Goal: Task Accomplishment & Management: Complete application form

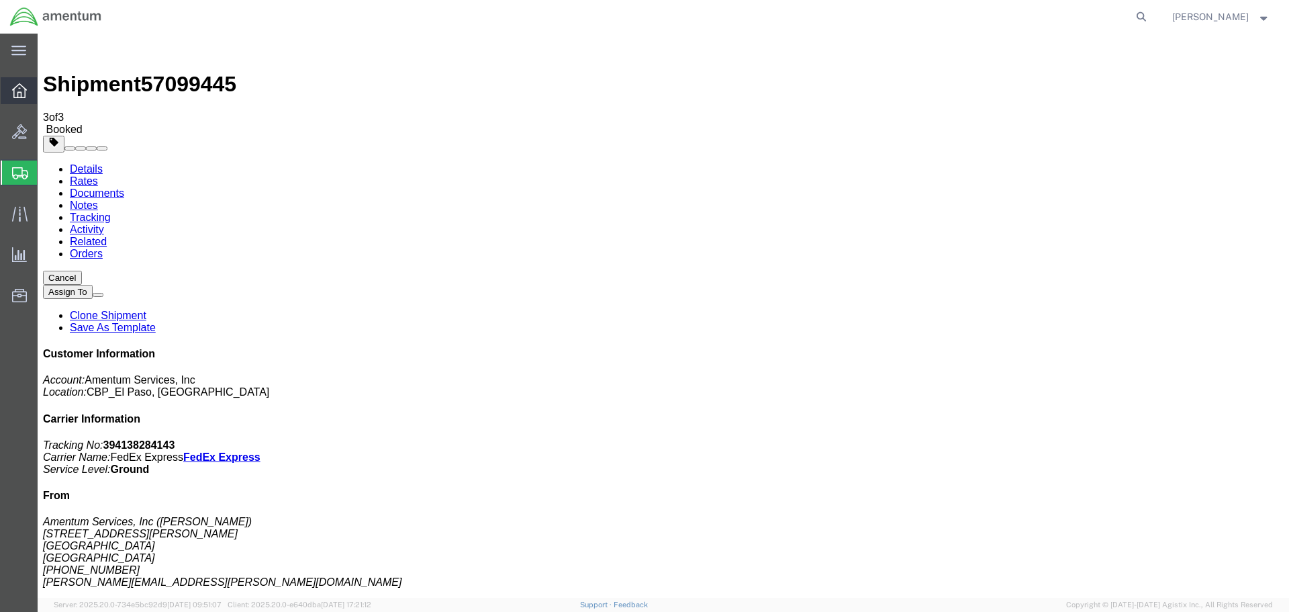
click at [14, 93] on icon at bounding box center [19, 90] width 15 height 15
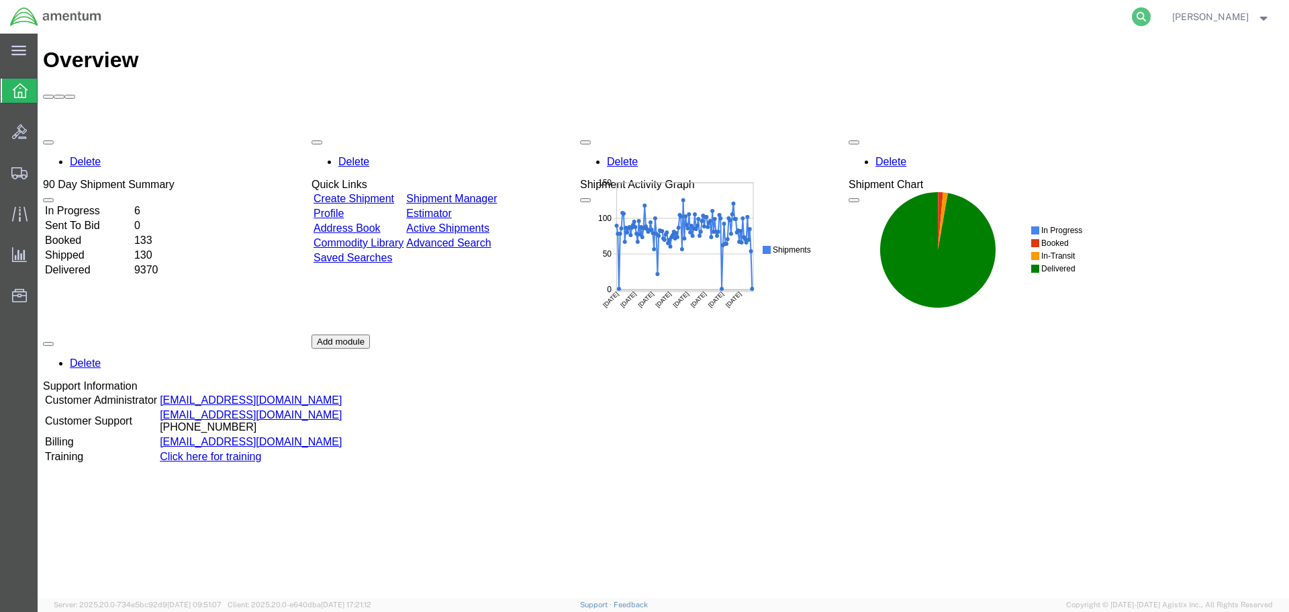
click at [1137, 17] on icon at bounding box center [1141, 16] width 19 height 19
click at [1065, 15] on input "search" at bounding box center [928, 17] width 408 height 32
type input "101528439"
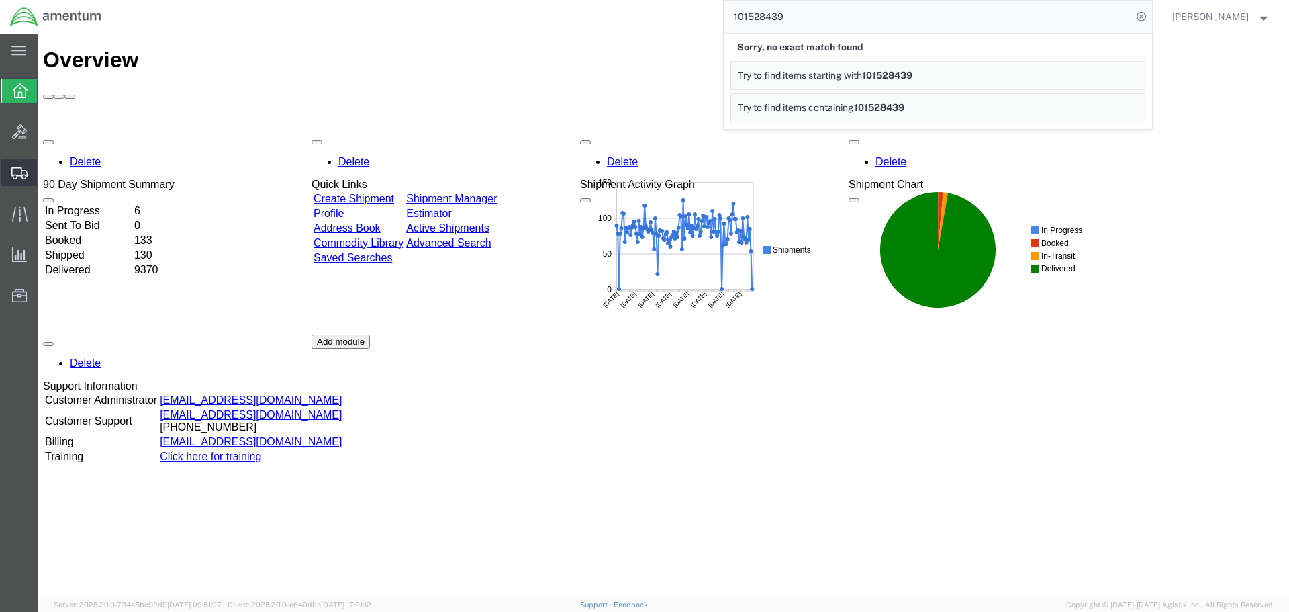
click at [0, 0] on link "Shipment Manager" at bounding box center [0, 0] width 0 height 0
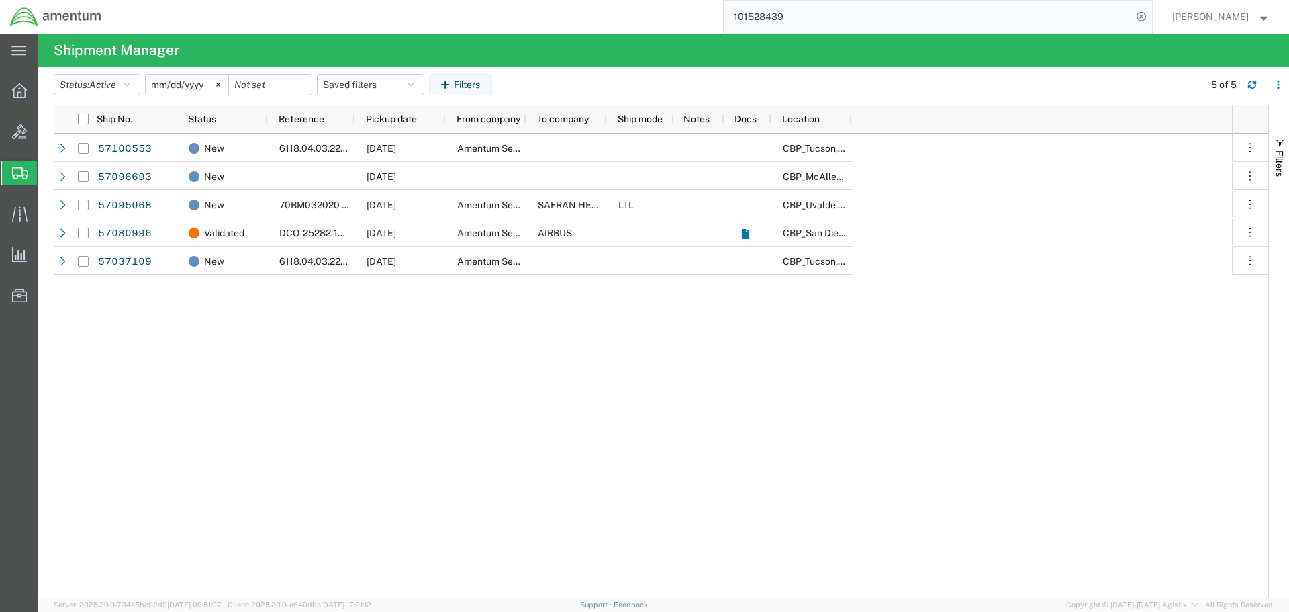
click at [208, 85] on input "[DATE]" at bounding box center [187, 85] width 83 height 20
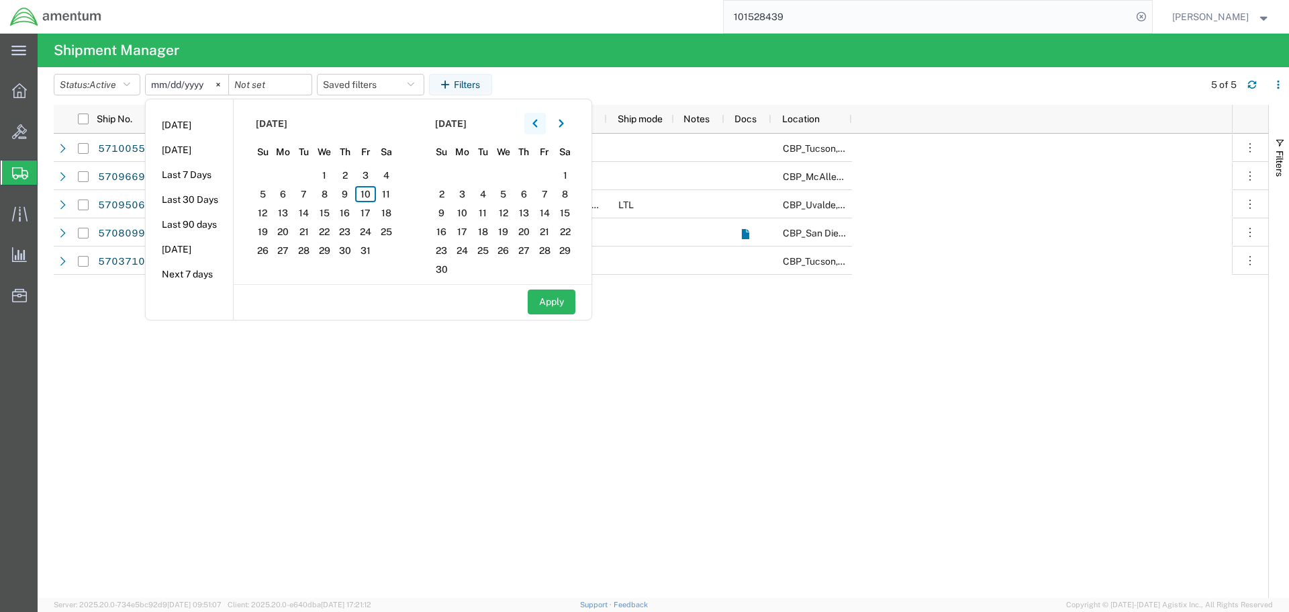
click at [538, 124] on icon "button" at bounding box center [534, 123] width 5 height 9
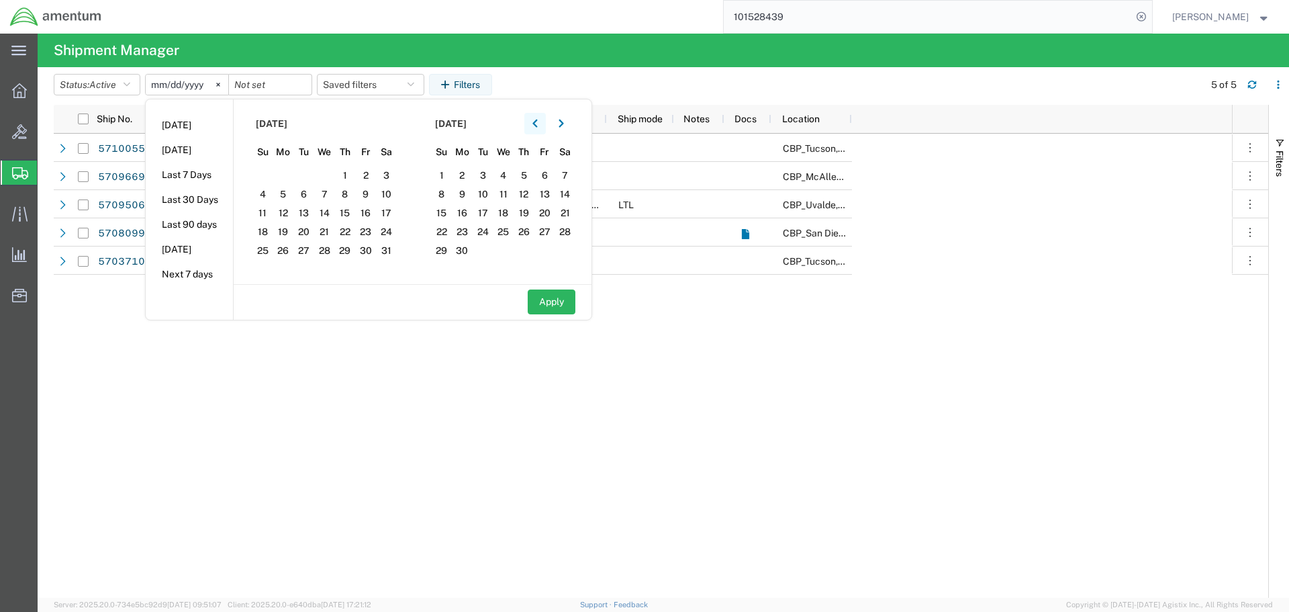
click at [538, 124] on icon "button" at bounding box center [534, 123] width 5 height 9
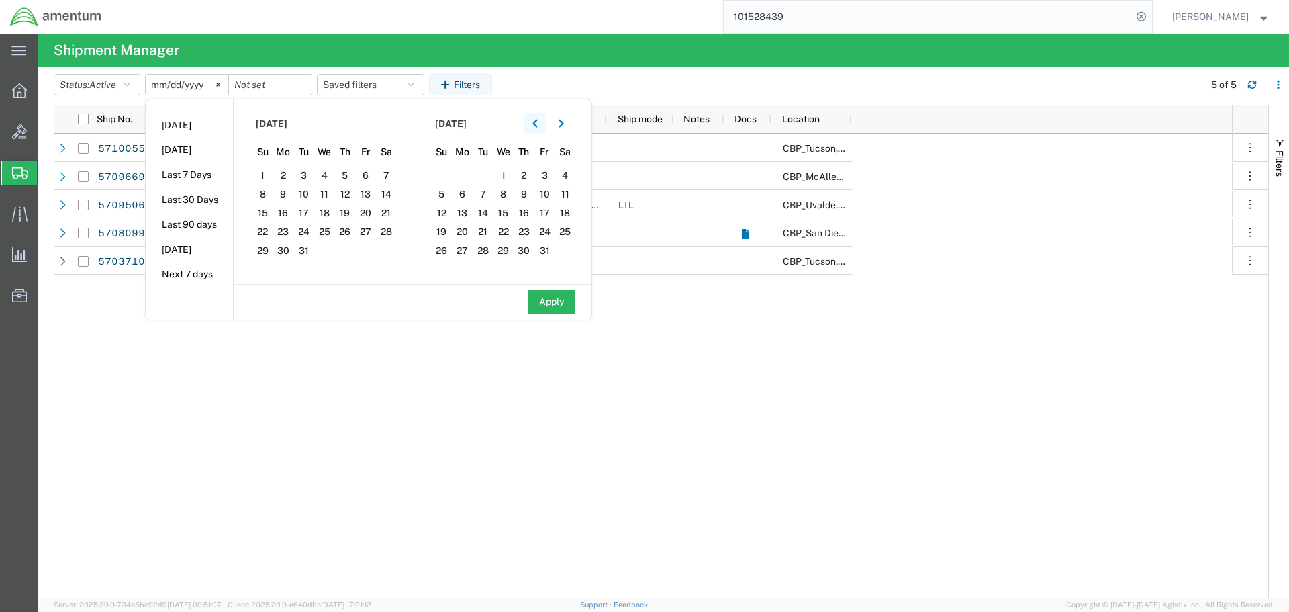
click at [538, 124] on icon "button" at bounding box center [534, 123] width 5 height 9
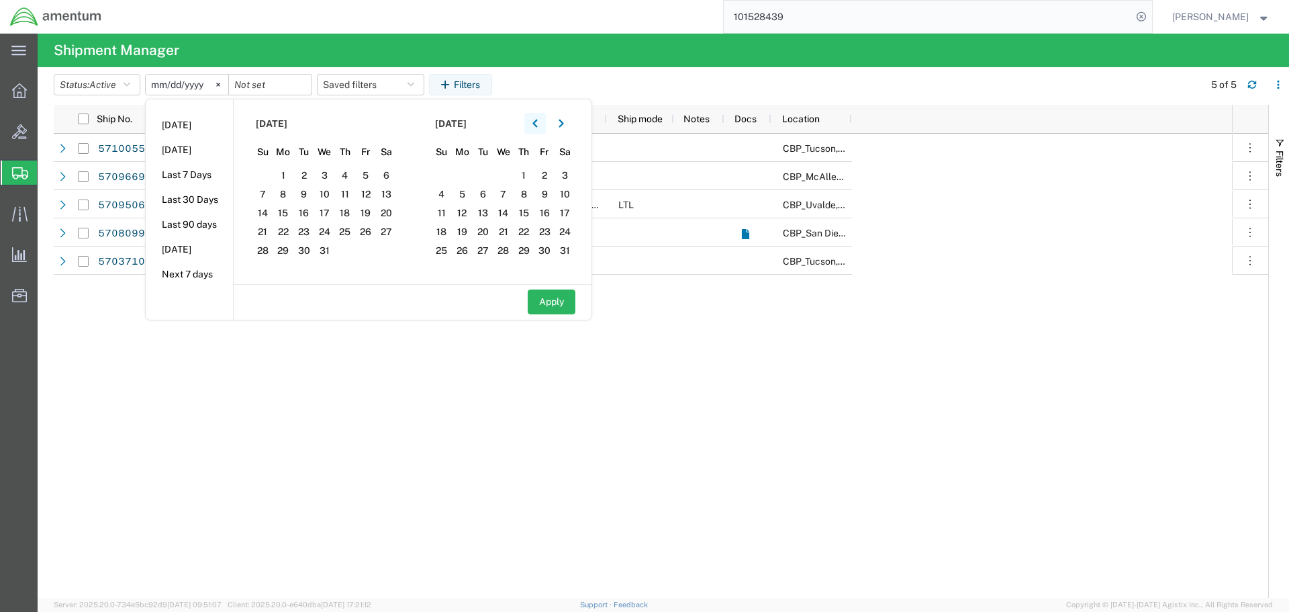
click at [538, 124] on icon "button" at bounding box center [534, 123] width 5 height 9
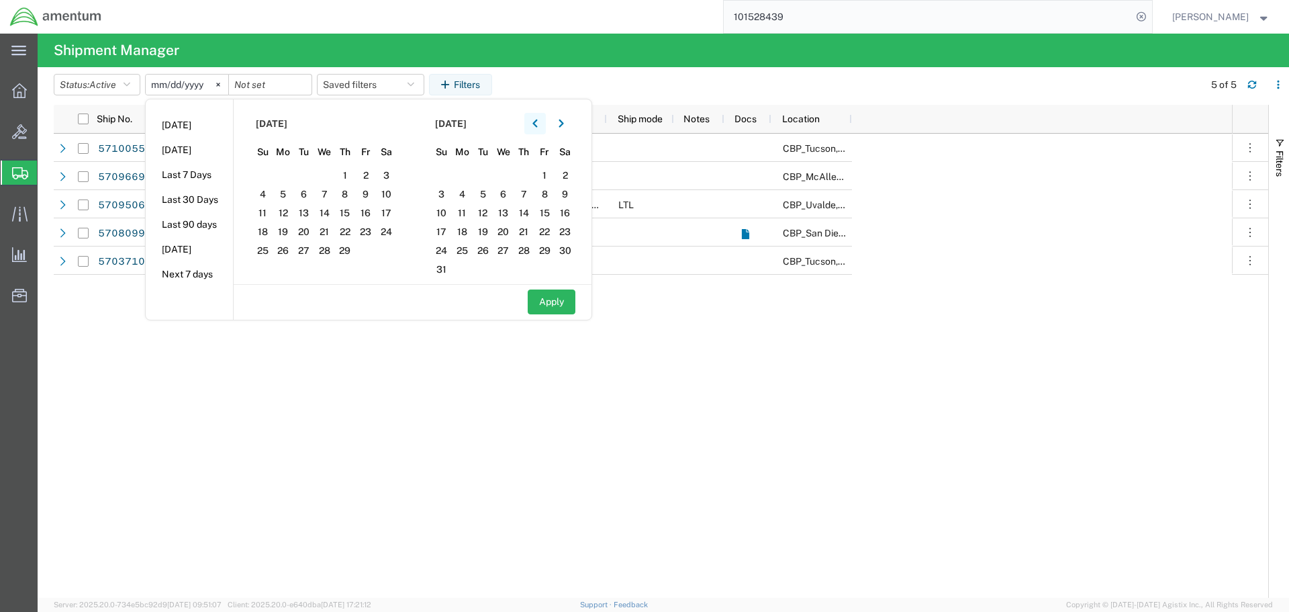
click at [538, 124] on icon "button" at bounding box center [534, 123] width 5 height 9
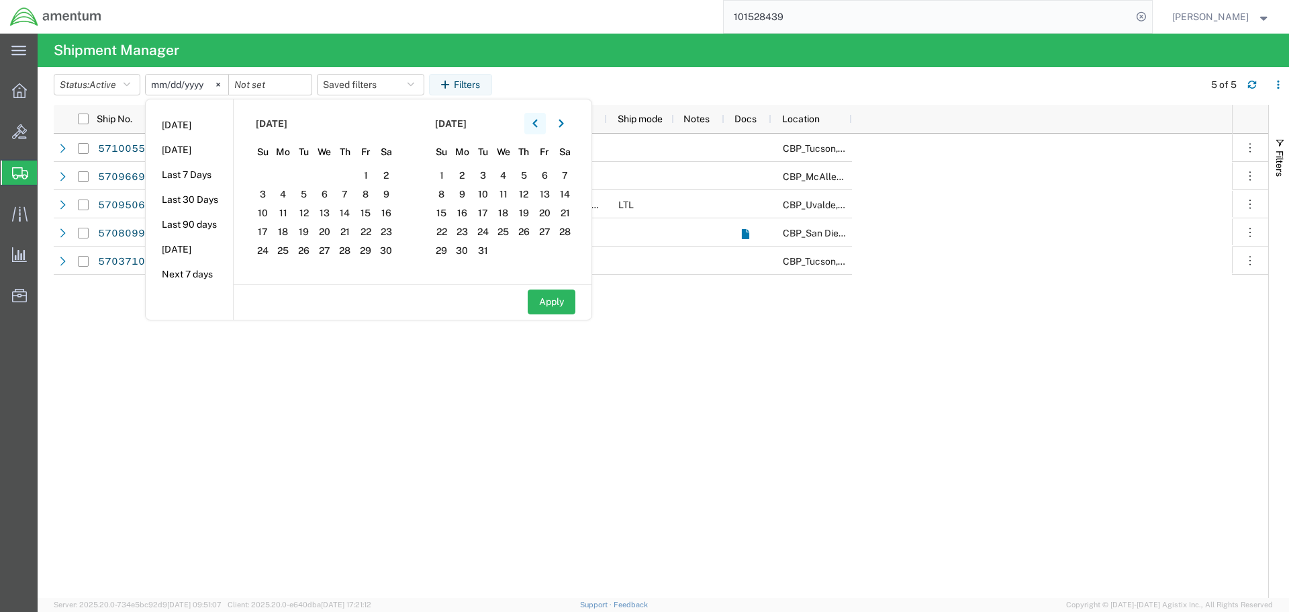
click at [538, 124] on icon "button" at bounding box center [534, 123] width 5 height 9
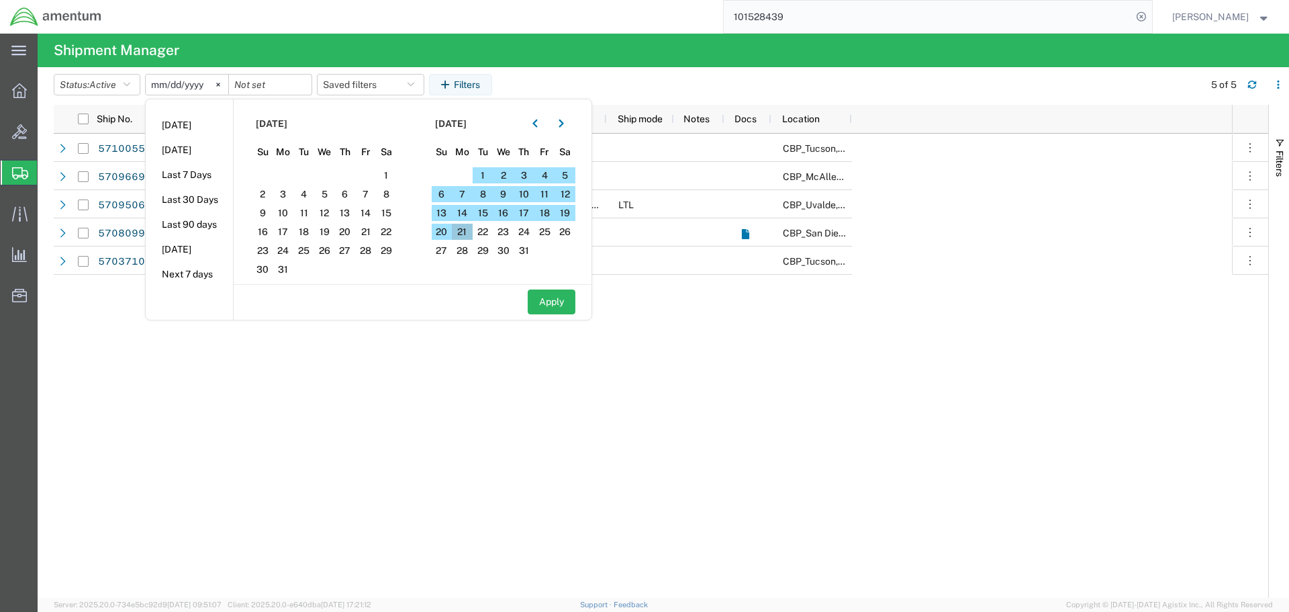
click at [464, 235] on span "21" at bounding box center [462, 232] width 21 height 16
click at [562, 120] on button "button" at bounding box center [561, 123] width 21 height 21
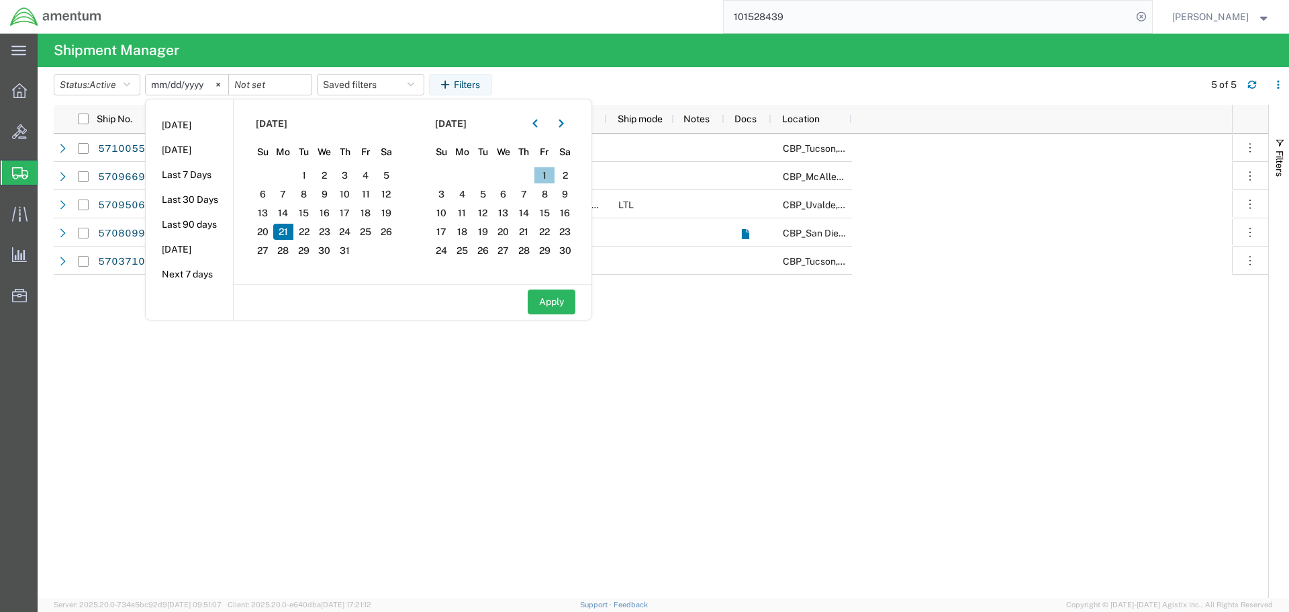
click at [553, 172] on span "1" at bounding box center [544, 175] width 21 height 16
click at [544, 303] on button "Apply" at bounding box center [552, 301] width 48 height 25
type input "[DATE]"
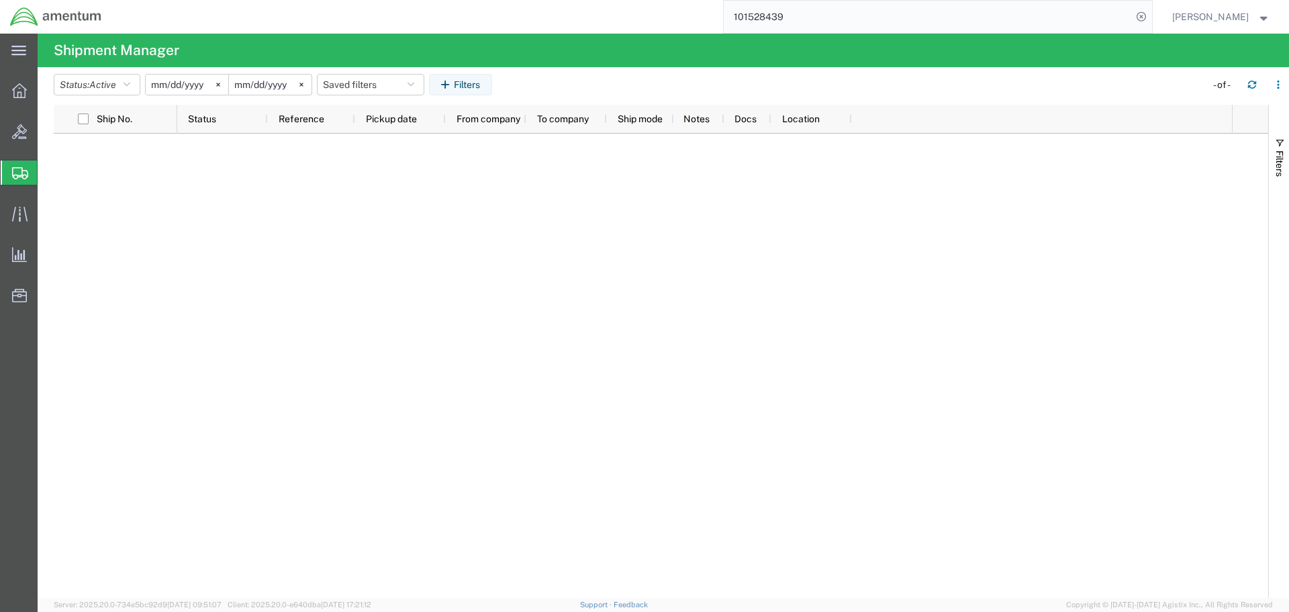
click at [808, 12] on input "101528439" at bounding box center [928, 17] width 408 height 32
type input "1"
click at [130, 83] on icon "button" at bounding box center [127, 84] width 7 height 9
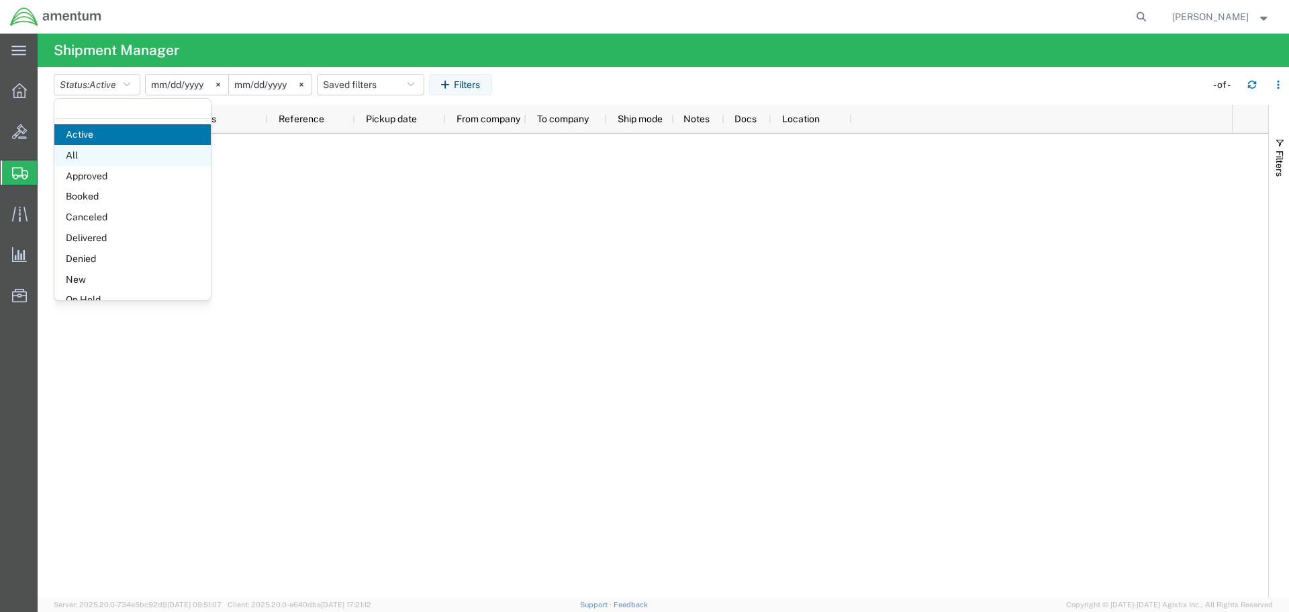
click at [128, 156] on span "All" at bounding box center [132, 155] width 156 height 21
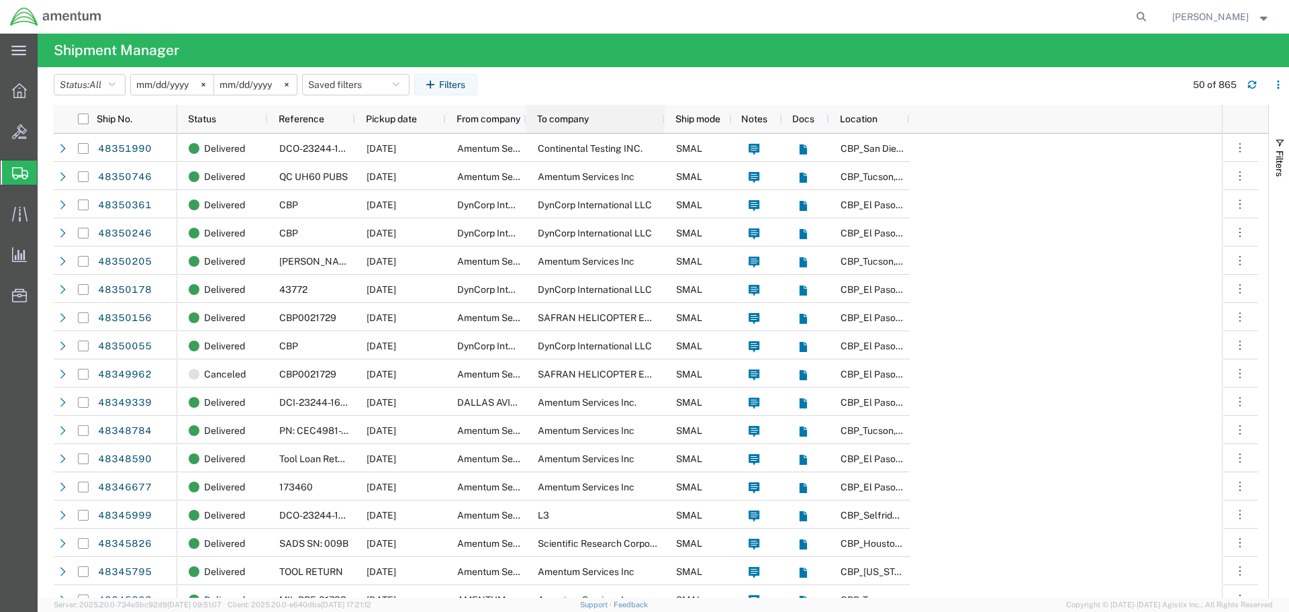
drag, startPoint x: 604, startPoint y: 120, endPoint x: 662, endPoint y: 127, distance: 58.2
click at [662, 127] on div at bounding box center [663, 119] width 5 height 28
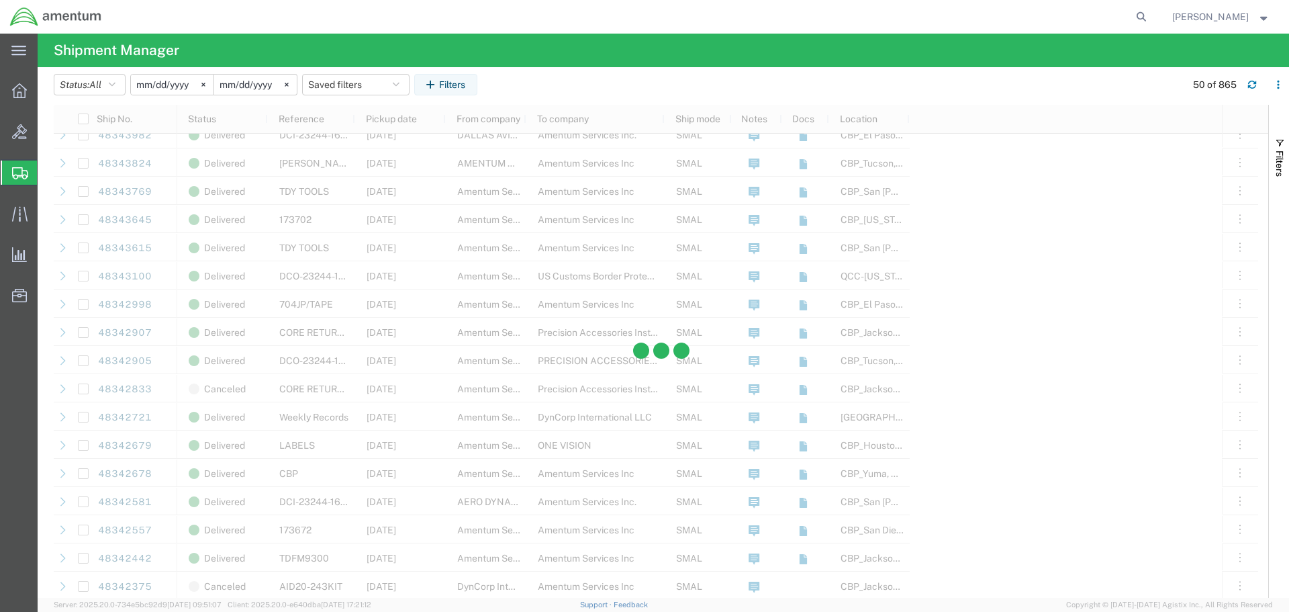
scroll to position [806, 0]
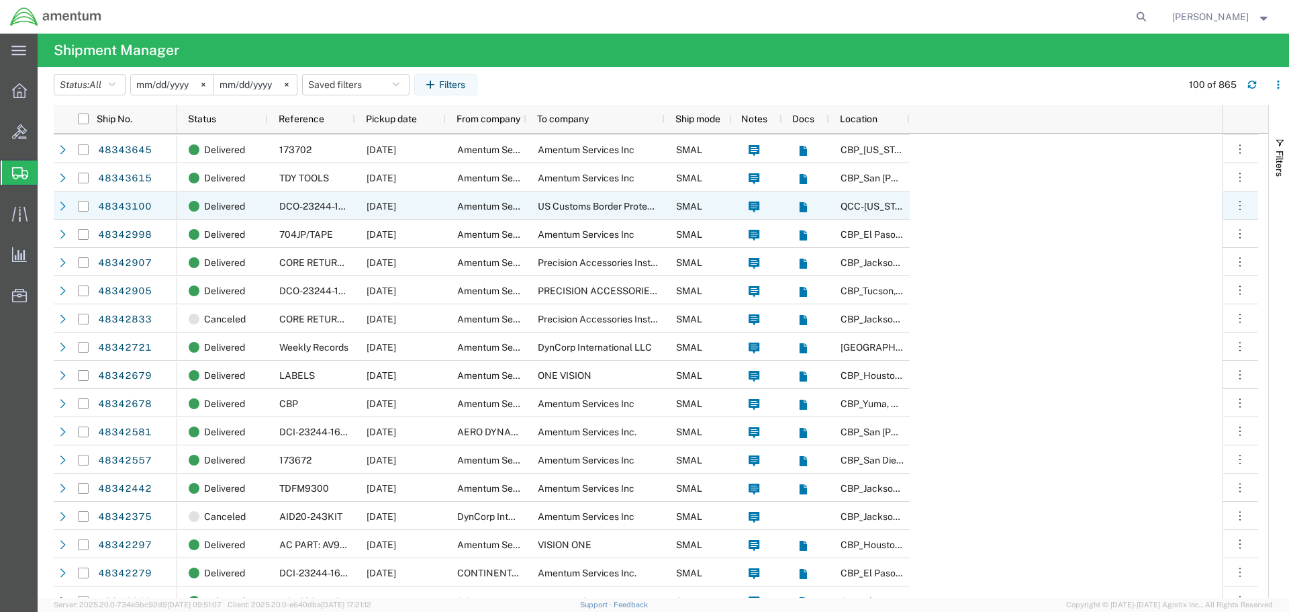
scroll to position [940, 0]
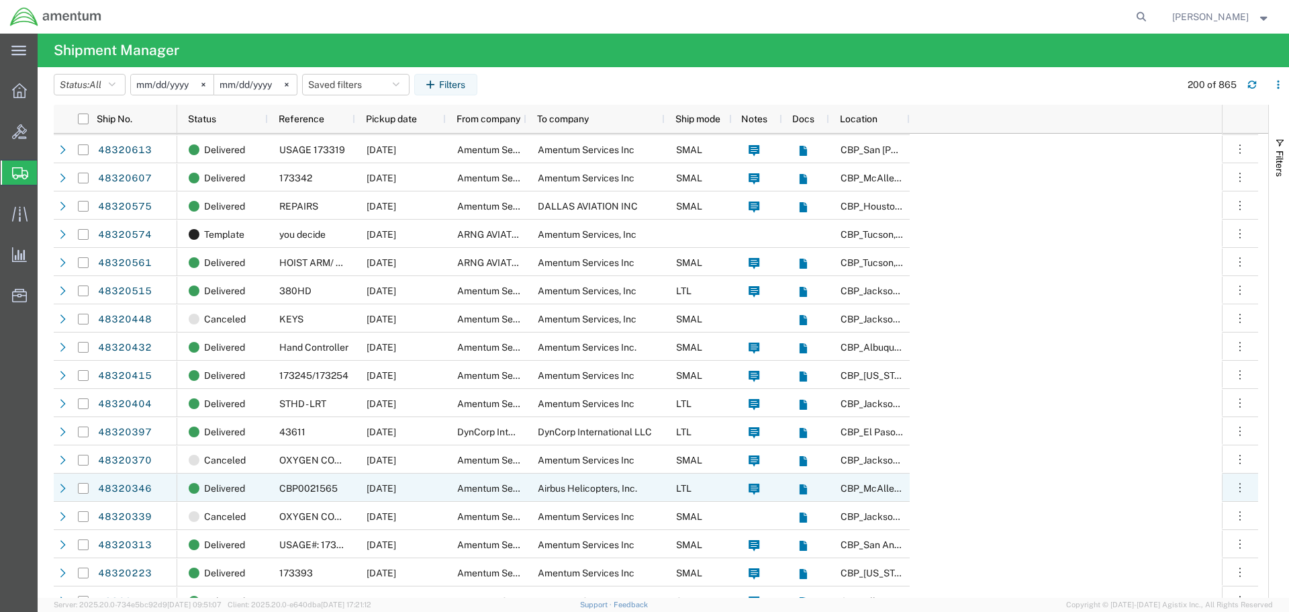
click at [593, 489] on span "Airbus Helicopters, Inc." at bounding box center [587, 488] width 99 height 11
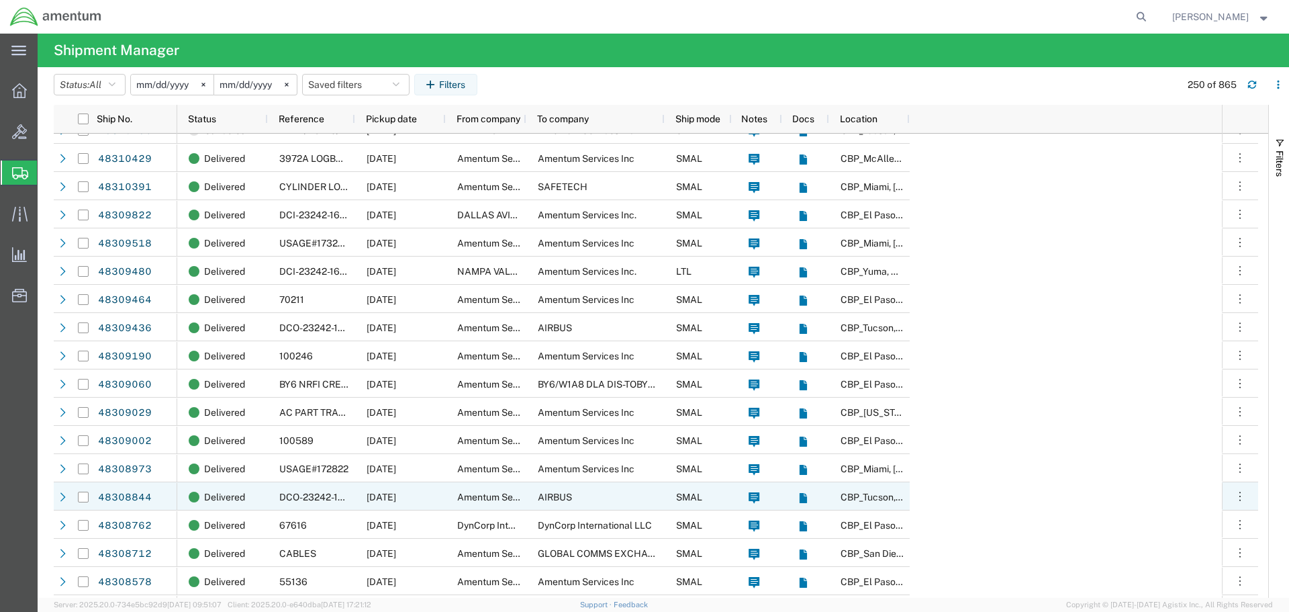
click at [595, 499] on div "AIRBUS" at bounding box center [595, 496] width 138 height 28
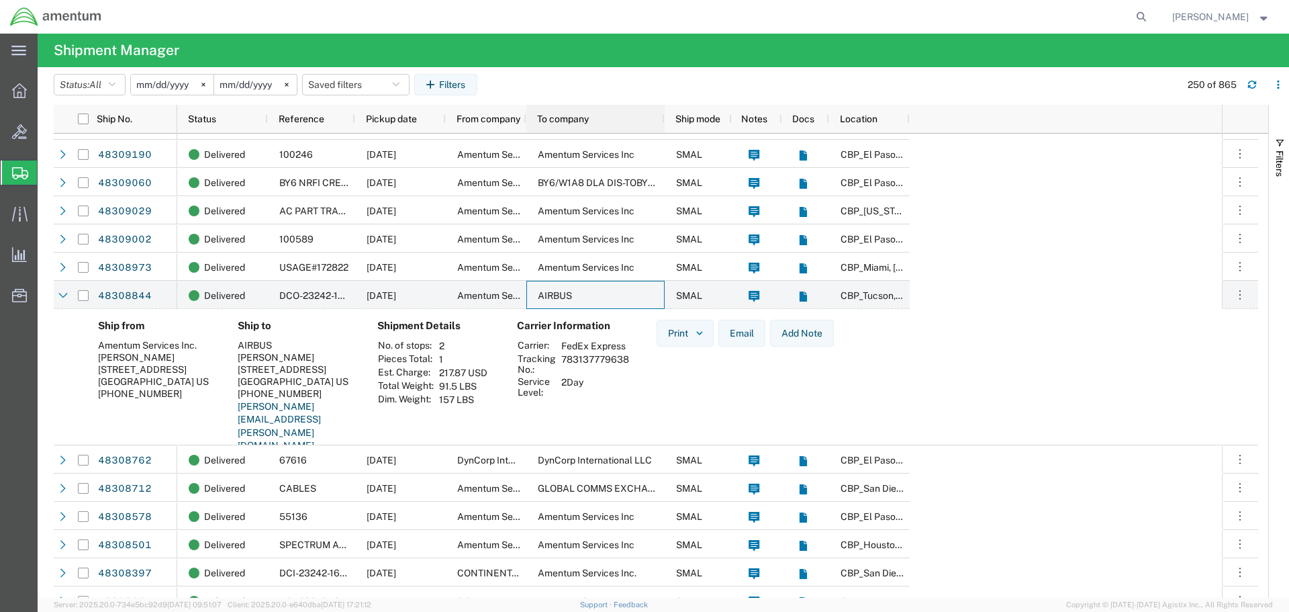
click at [587, 119] on span "To company" at bounding box center [563, 118] width 52 height 11
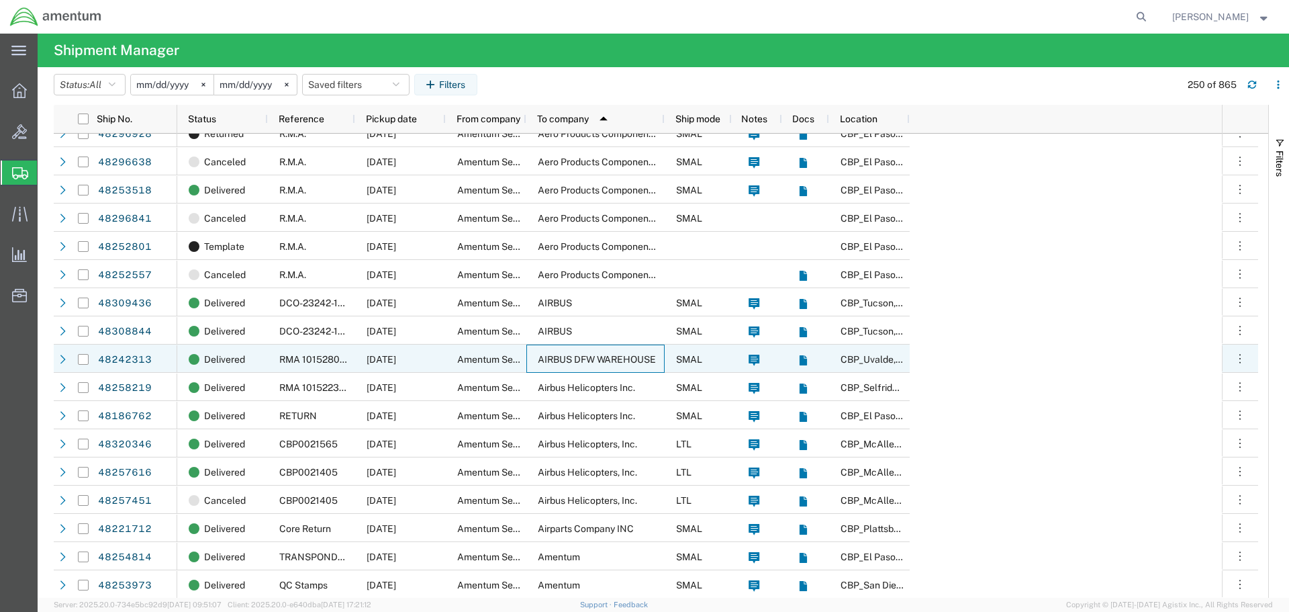
click at [626, 355] on span "AIRBUS DFW WAREHOUSE" at bounding box center [597, 359] width 118 height 11
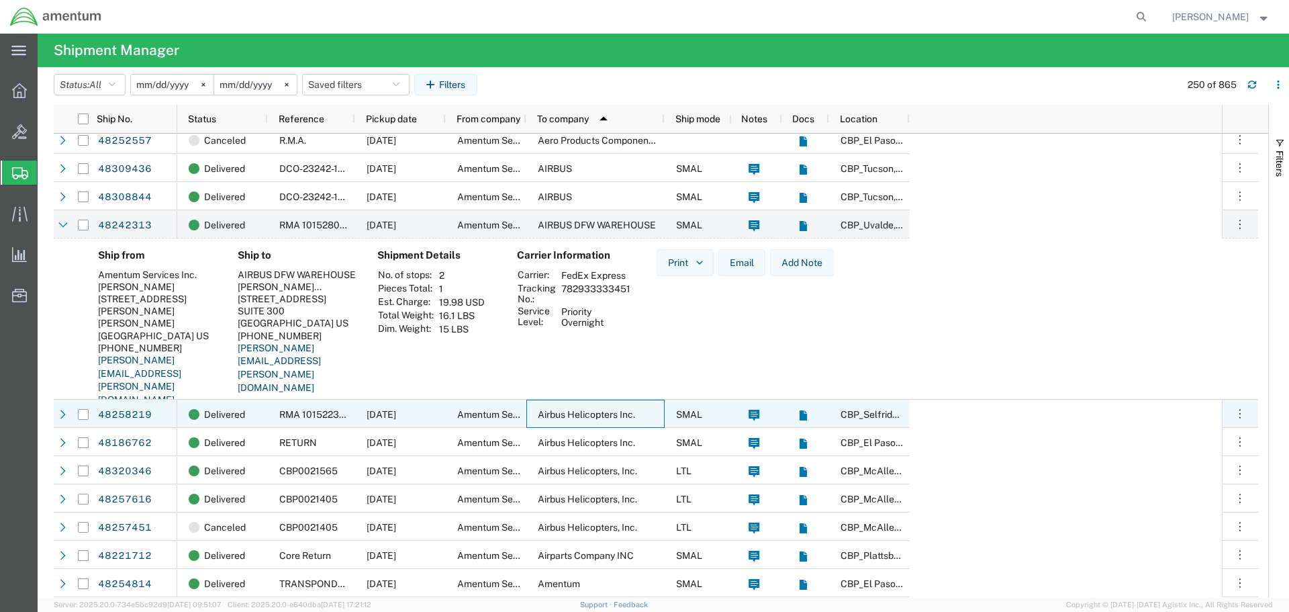
click at [596, 414] on span "Airbus Helicopters Inc." at bounding box center [586, 414] width 97 height 11
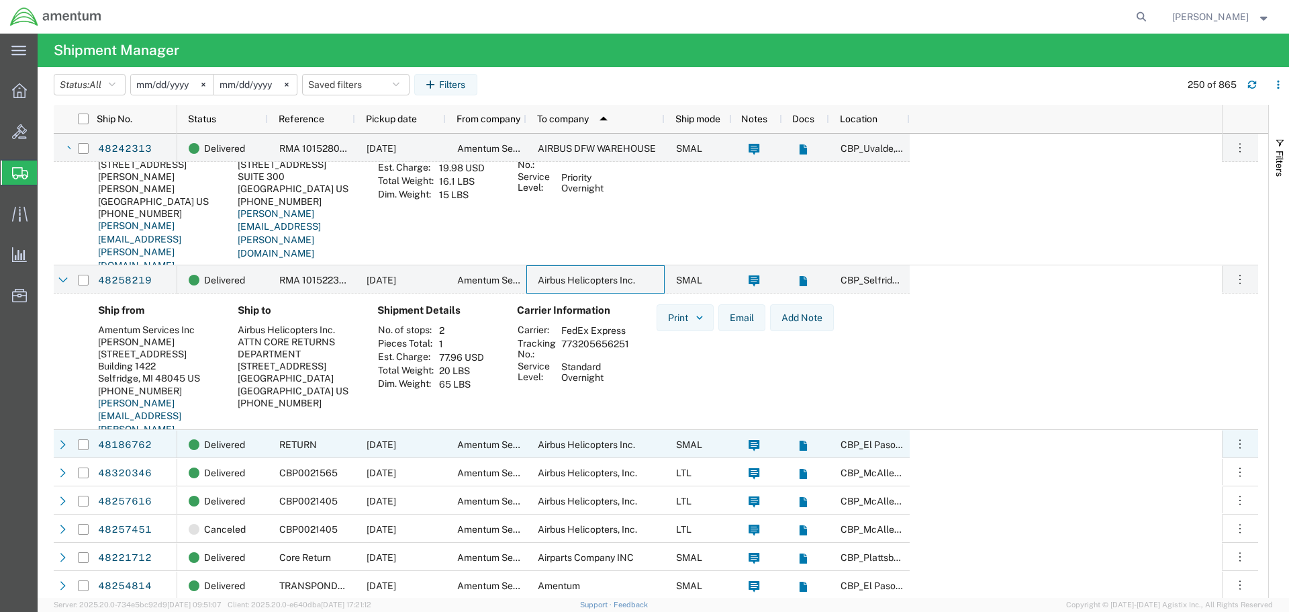
click at [599, 448] on span "Airbus Helicopters Inc." at bounding box center [586, 444] width 97 height 11
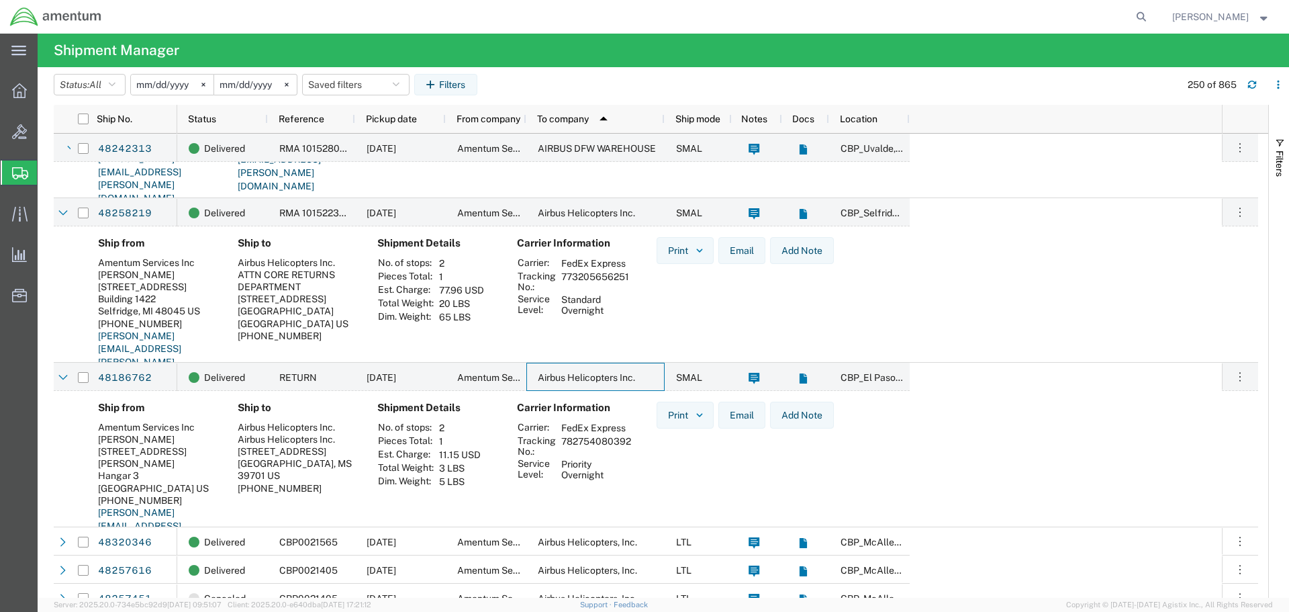
scroll to position [738, 0]
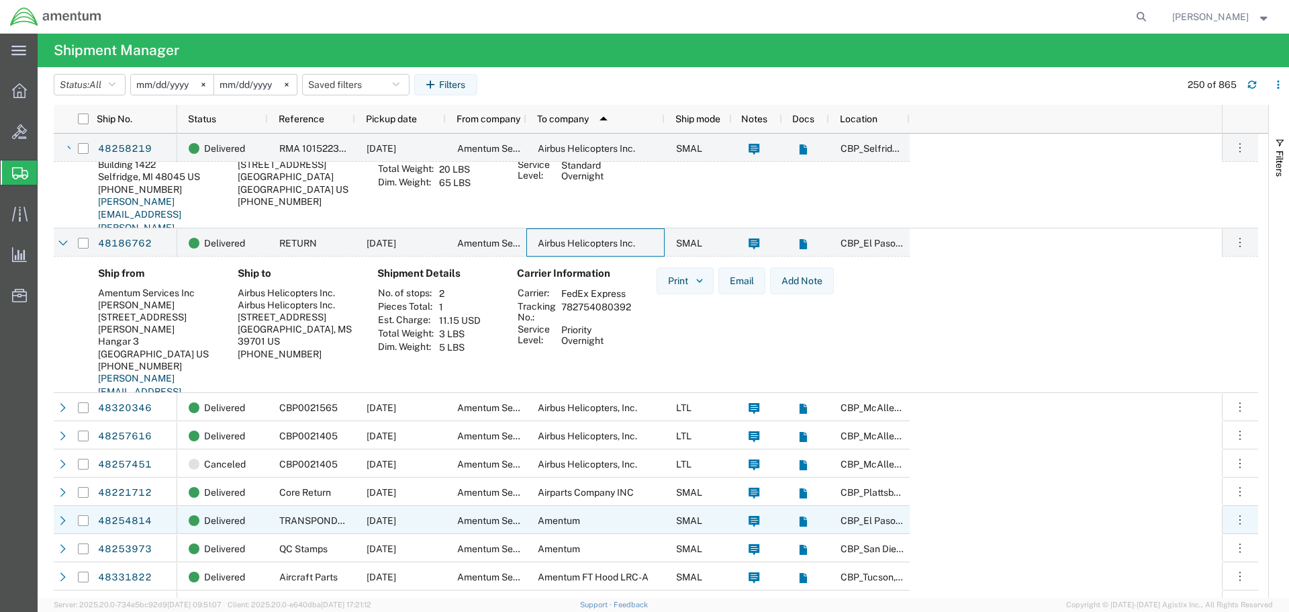
click at [589, 523] on div "Amentum" at bounding box center [595, 520] width 138 height 28
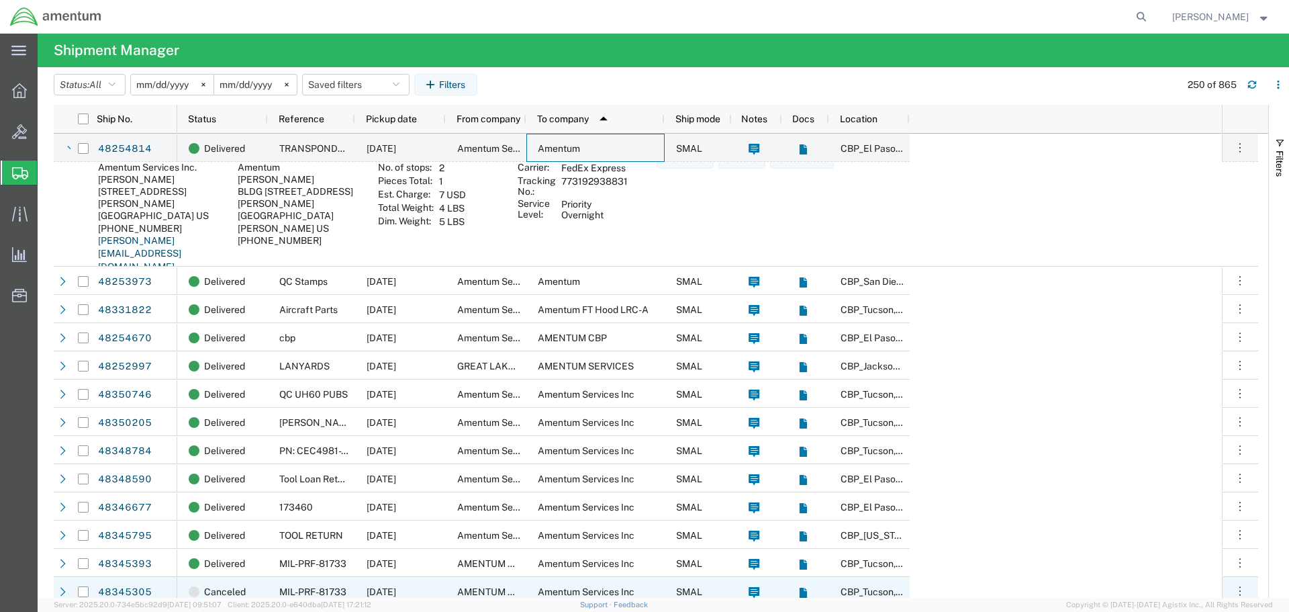
scroll to position [1477, 0]
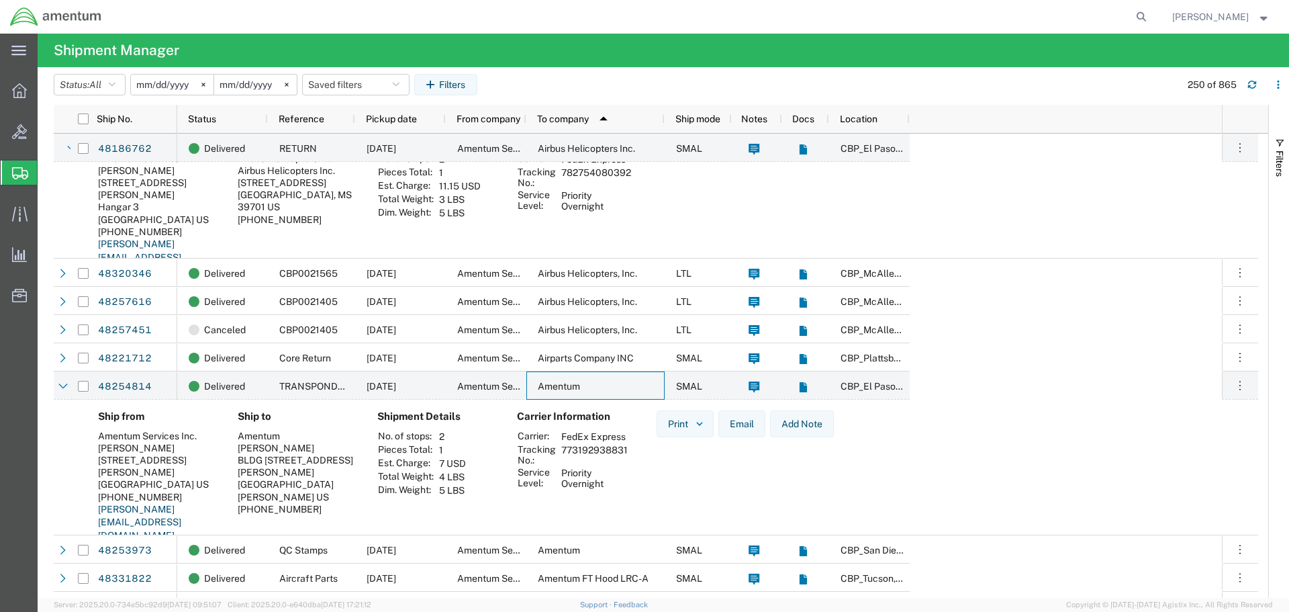
scroll to position [791, 0]
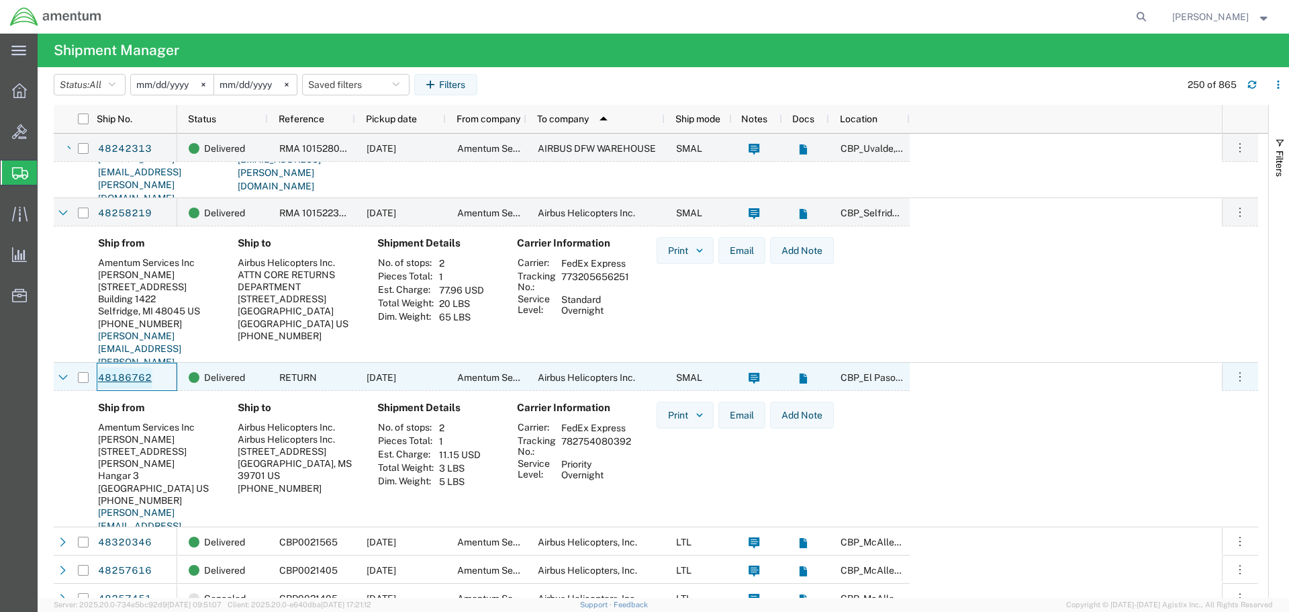
click at [108, 376] on link "48186762" at bounding box center [124, 377] width 55 height 21
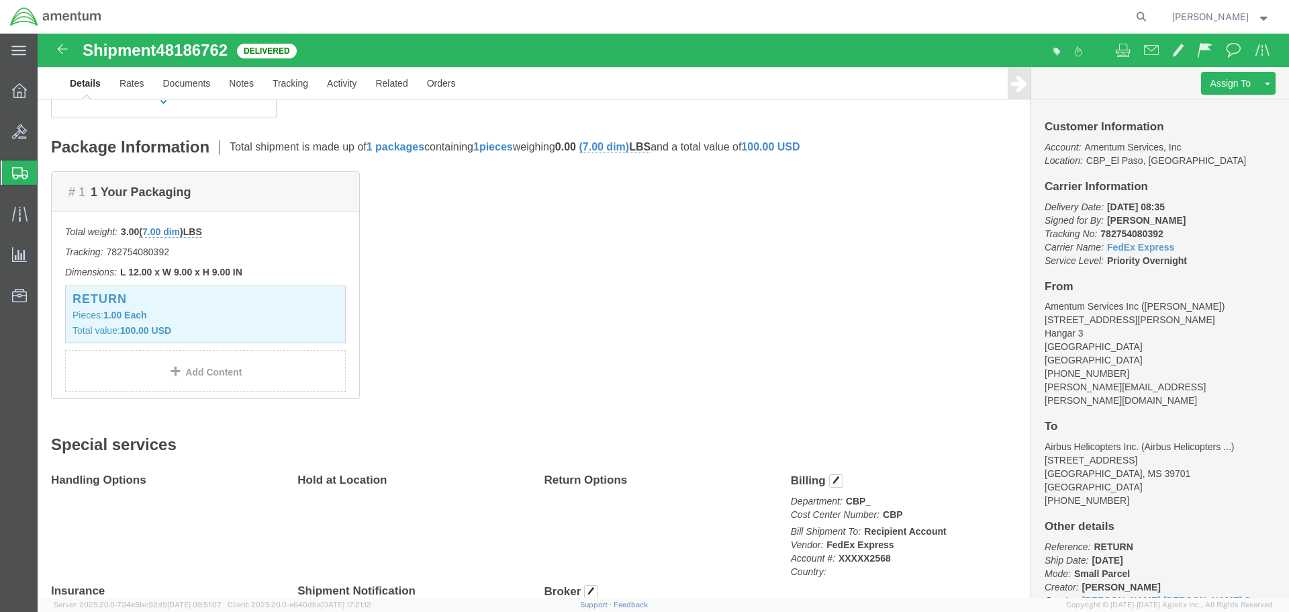
click div "# 1 1 Your Packaging Total weight: 3.00 ( 7.00 dim ) LBS Tracking: 782754080392…"
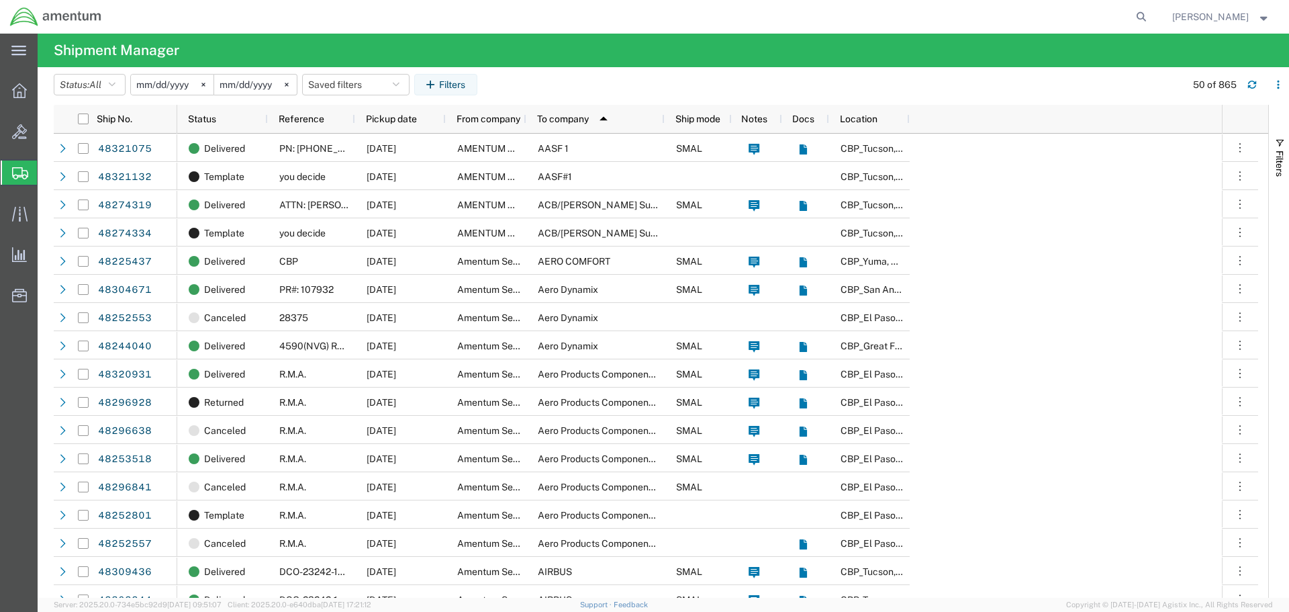
click at [281, 79] on input "[DATE]" at bounding box center [255, 85] width 83 height 20
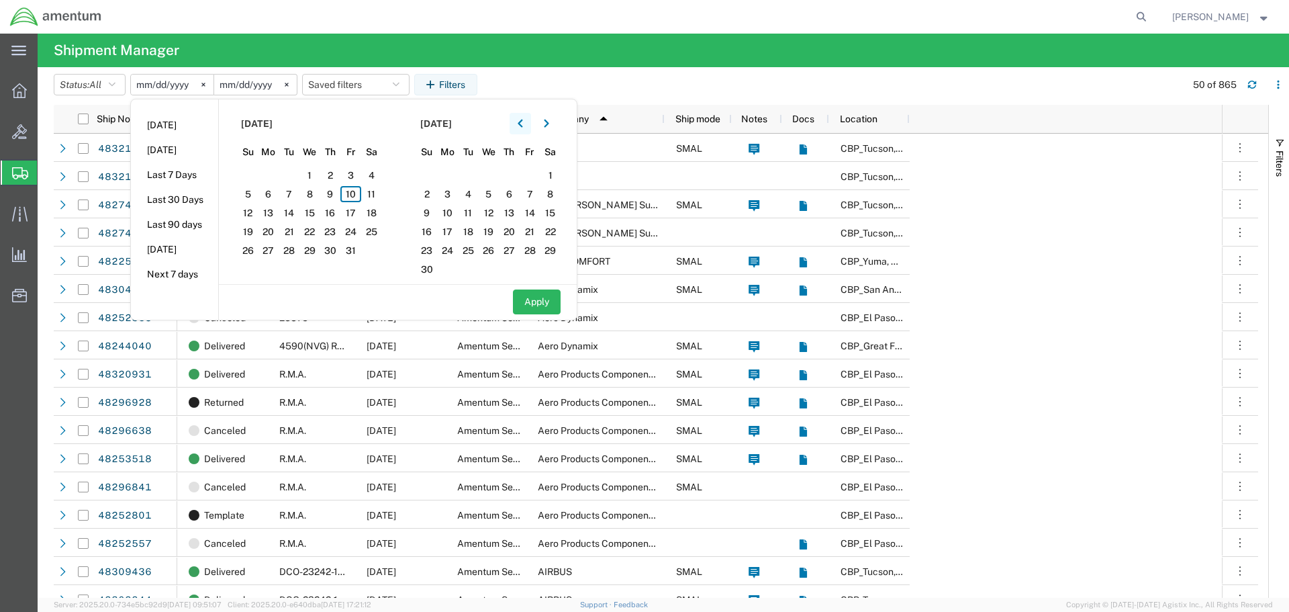
click at [522, 121] on icon "button" at bounding box center [520, 123] width 5 height 9
click at [523, 121] on icon "button" at bounding box center [520, 123] width 5 height 9
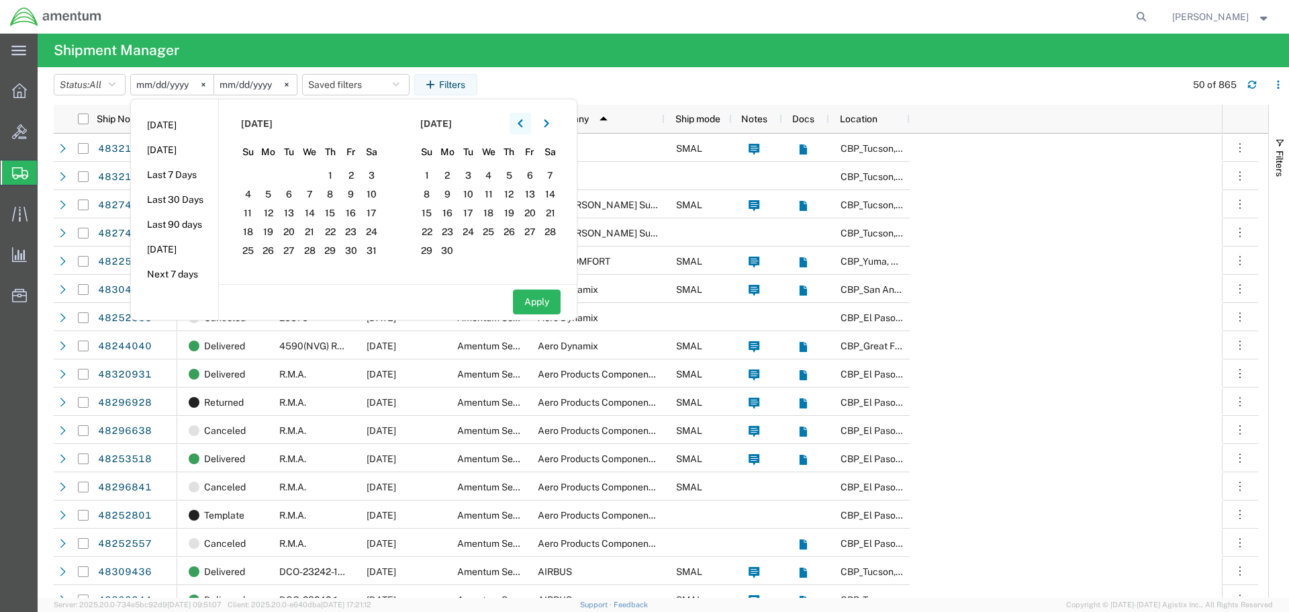
click at [523, 121] on icon "button" at bounding box center [520, 123] width 5 height 9
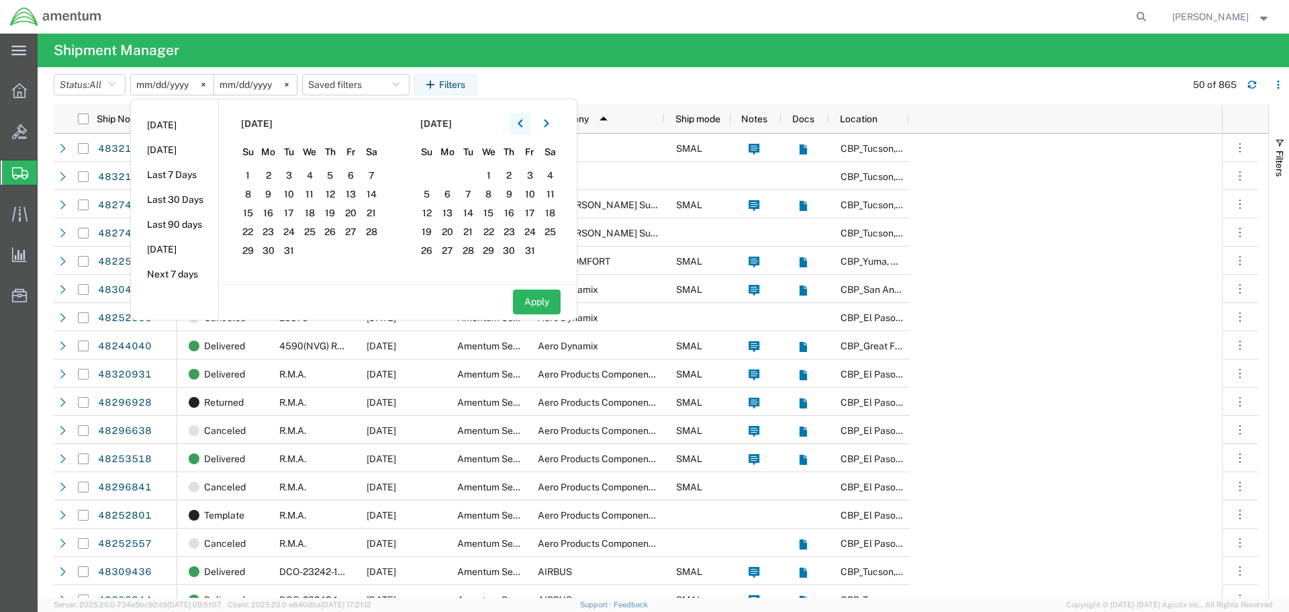
click at [523, 121] on icon "button" at bounding box center [520, 123] width 5 height 9
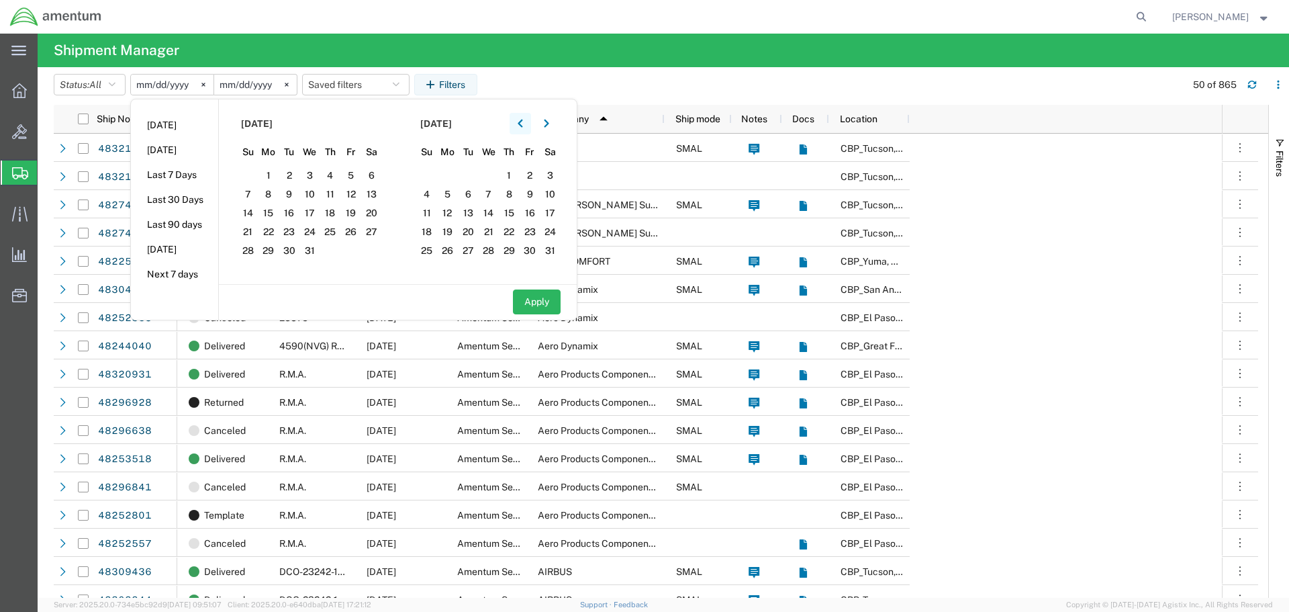
click at [523, 121] on icon "button" at bounding box center [520, 123] width 5 height 9
click at [523, 120] on icon "button" at bounding box center [520, 123] width 5 height 9
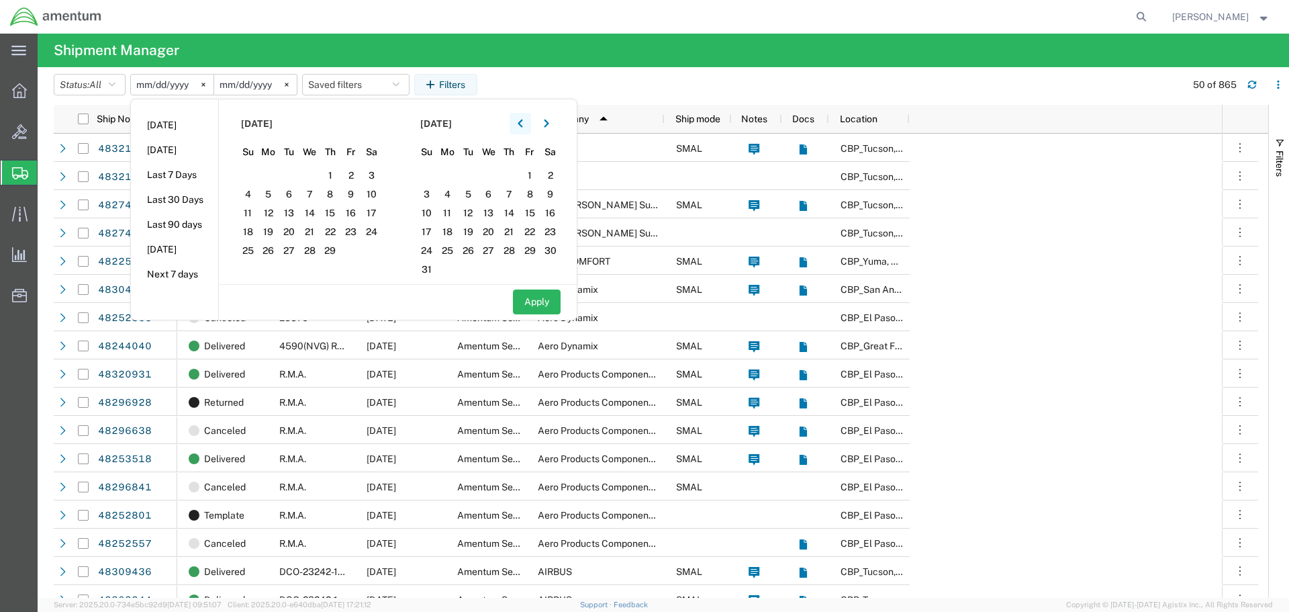
click at [523, 120] on icon "button" at bounding box center [520, 123] width 5 height 9
click at [252, 174] on span "1" at bounding box center [248, 175] width 21 height 16
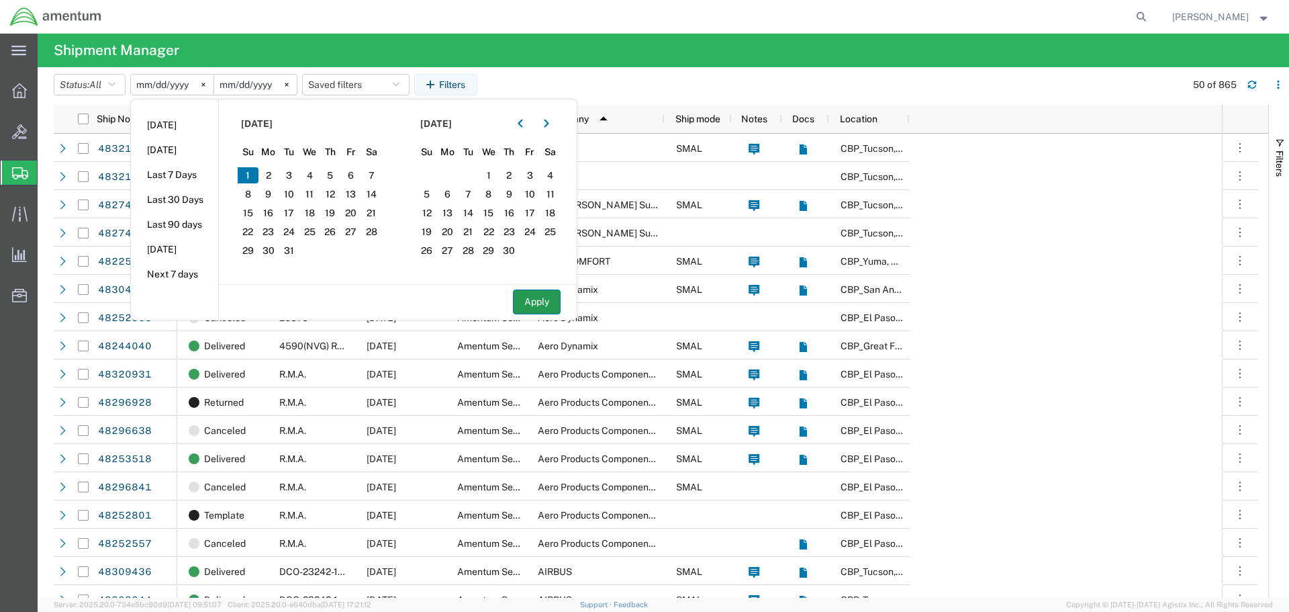
click at [532, 299] on button "Apply" at bounding box center [537, 301] width 48 height 25
type input "[DATE]"
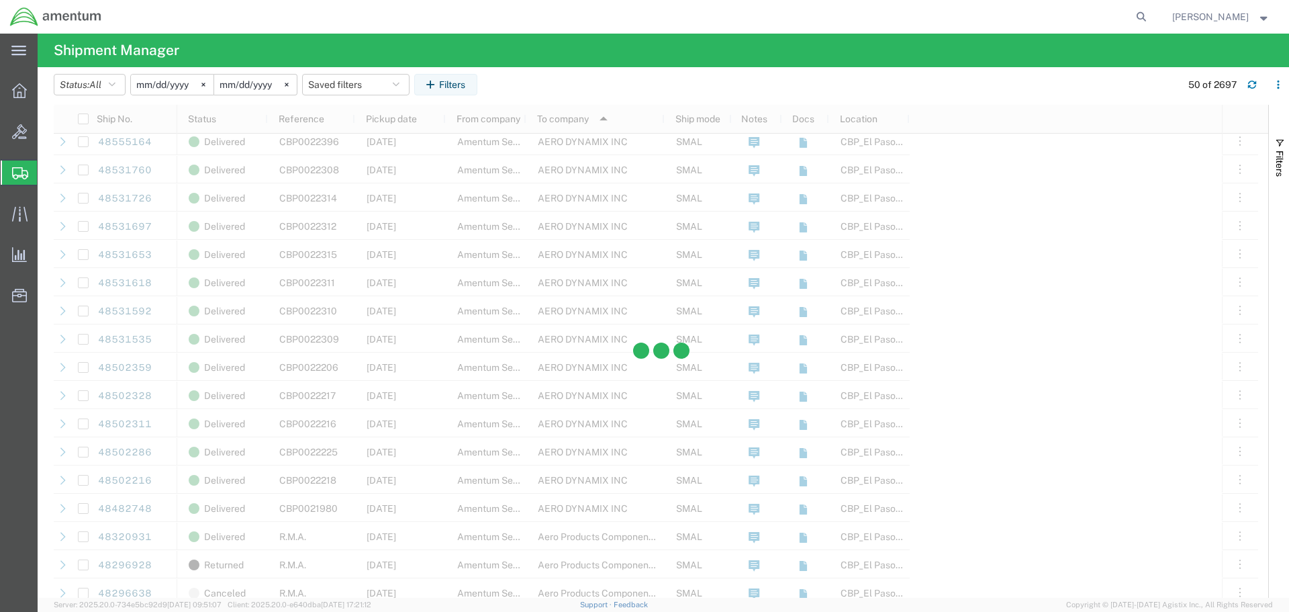
scroll to position [940, 0]
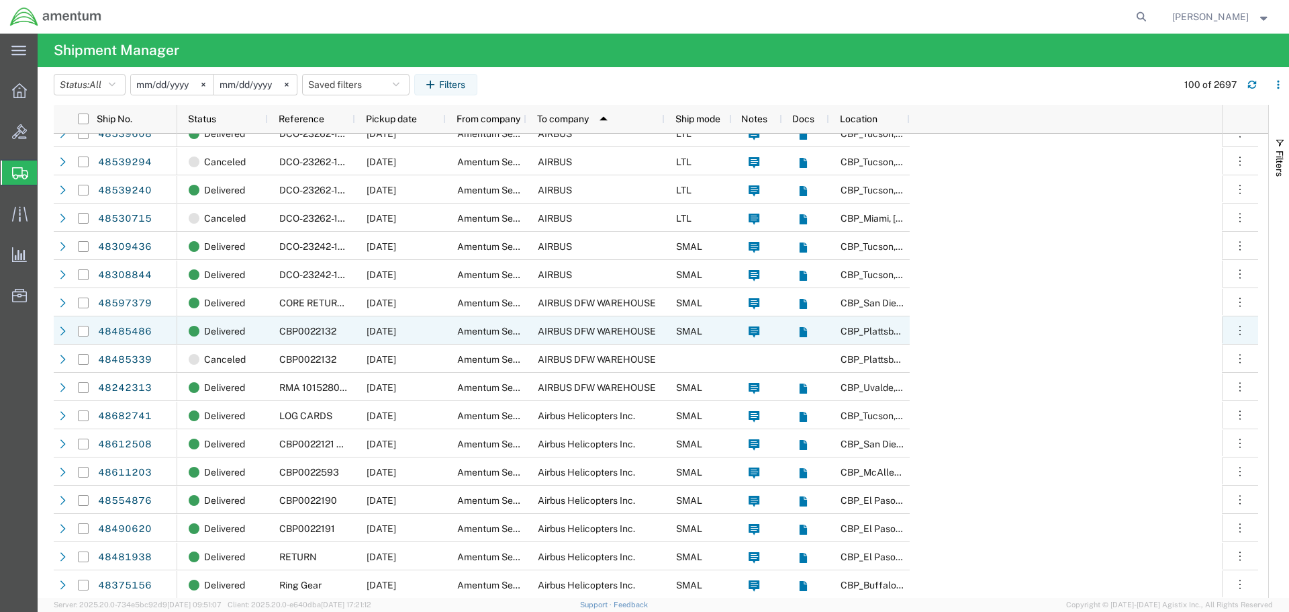
scroll to position [1746, 0]
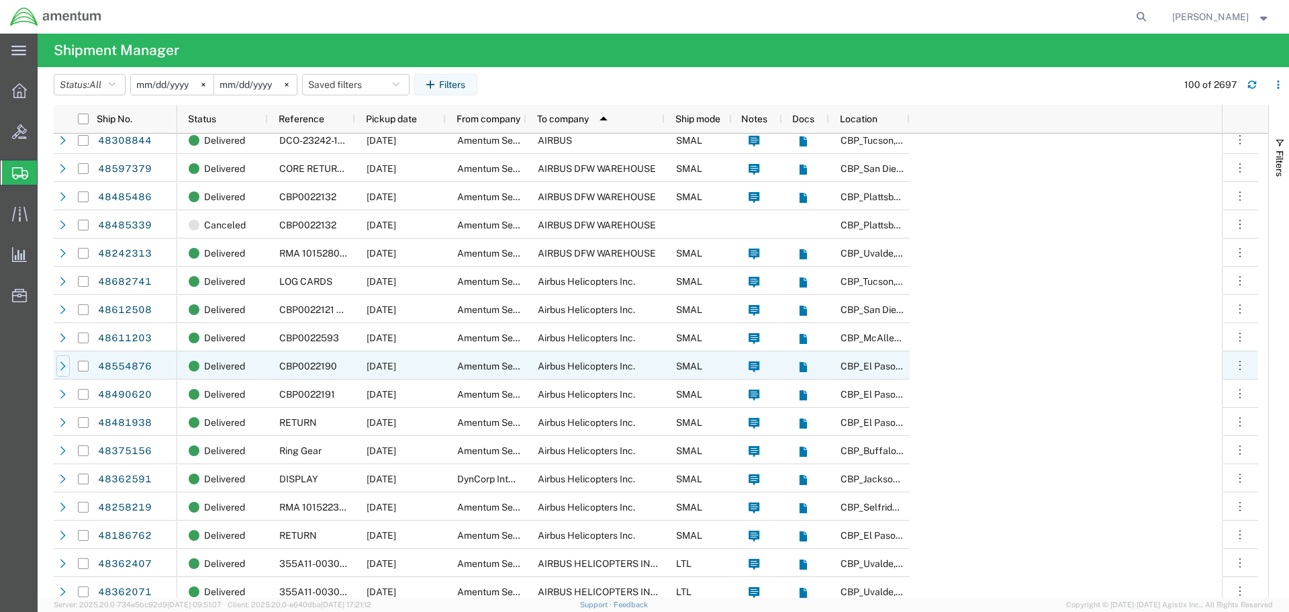
click at [64, 367] on icon at bounding box center [62, 365] width 5 height 9
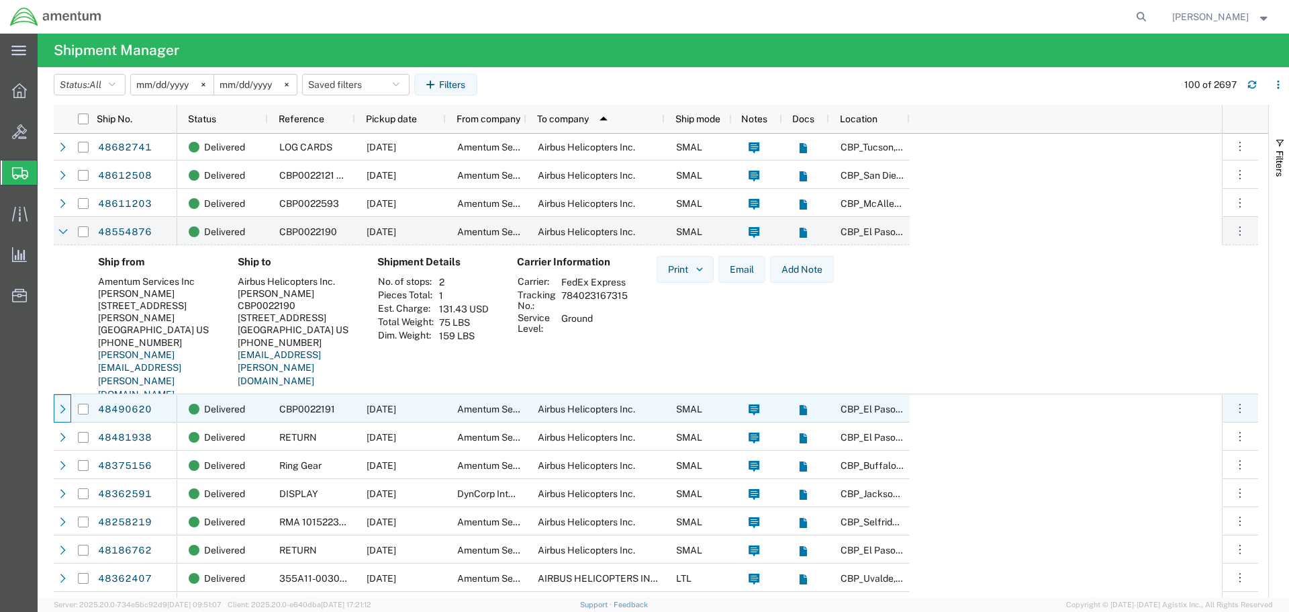
click at [56, 406] on div at bounding box center [62, 408] width 17 height 28
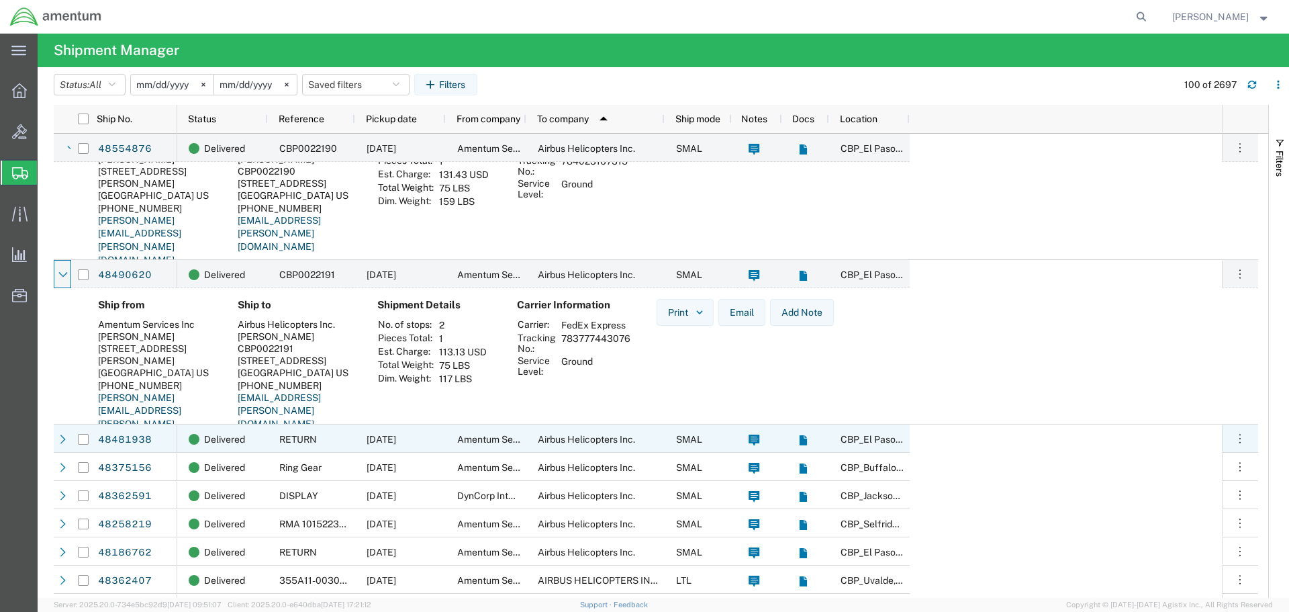
click at [56, 442] on div at bounding box center [62, 438] width 17 height 28
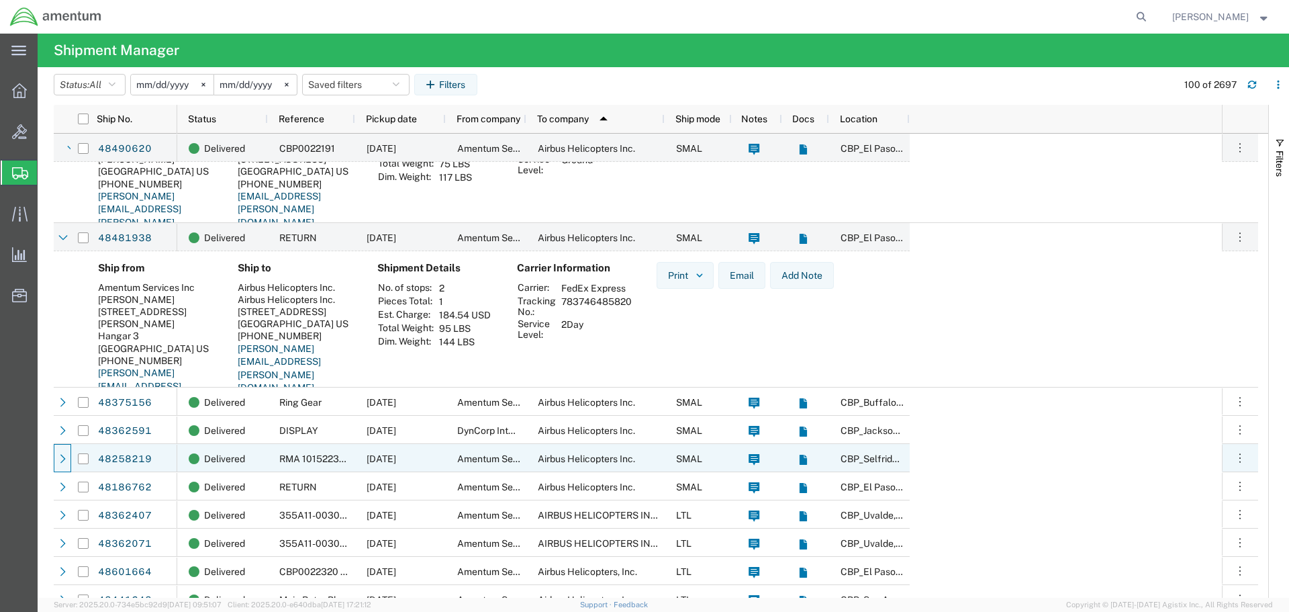
click at [54, 456] on div at bounding box center [62, 458] width 17 height 28
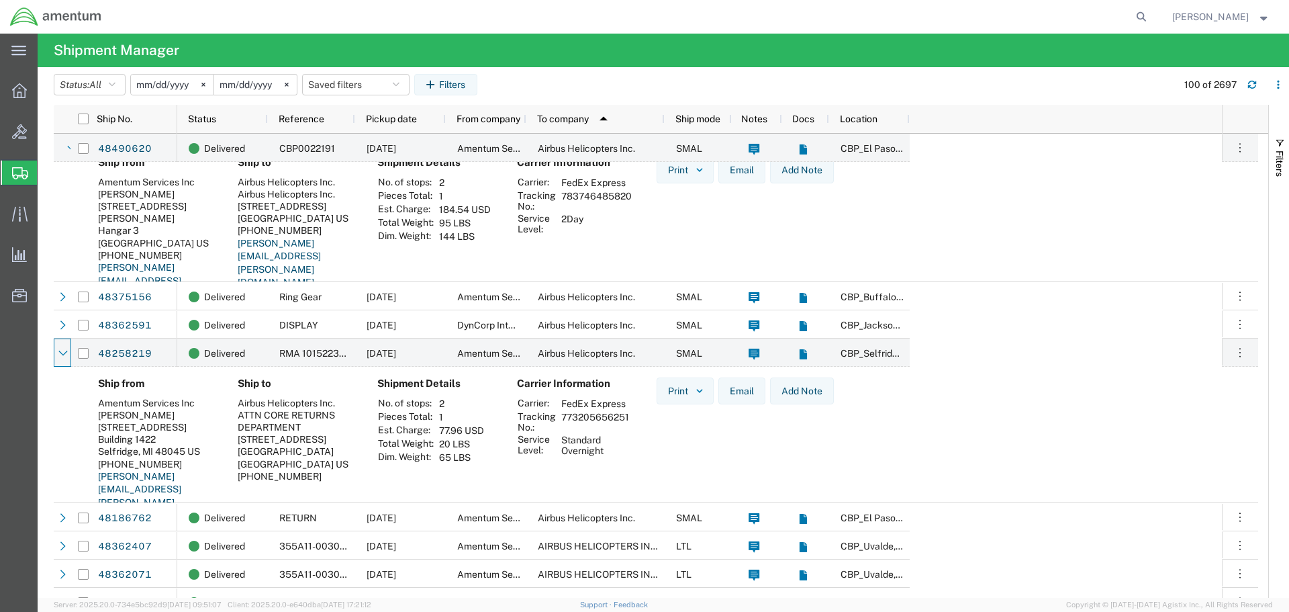
scroll to position [2551, 0]
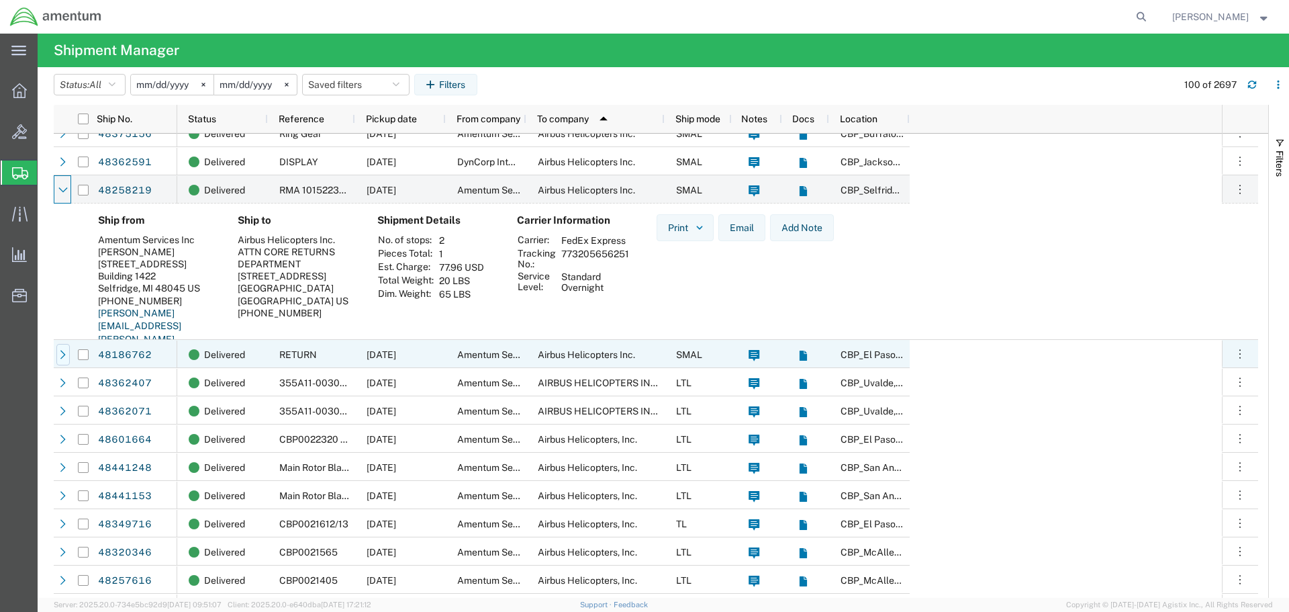
click at [66, 356] on icon at bounding box center [62, 354] width 9 height 9
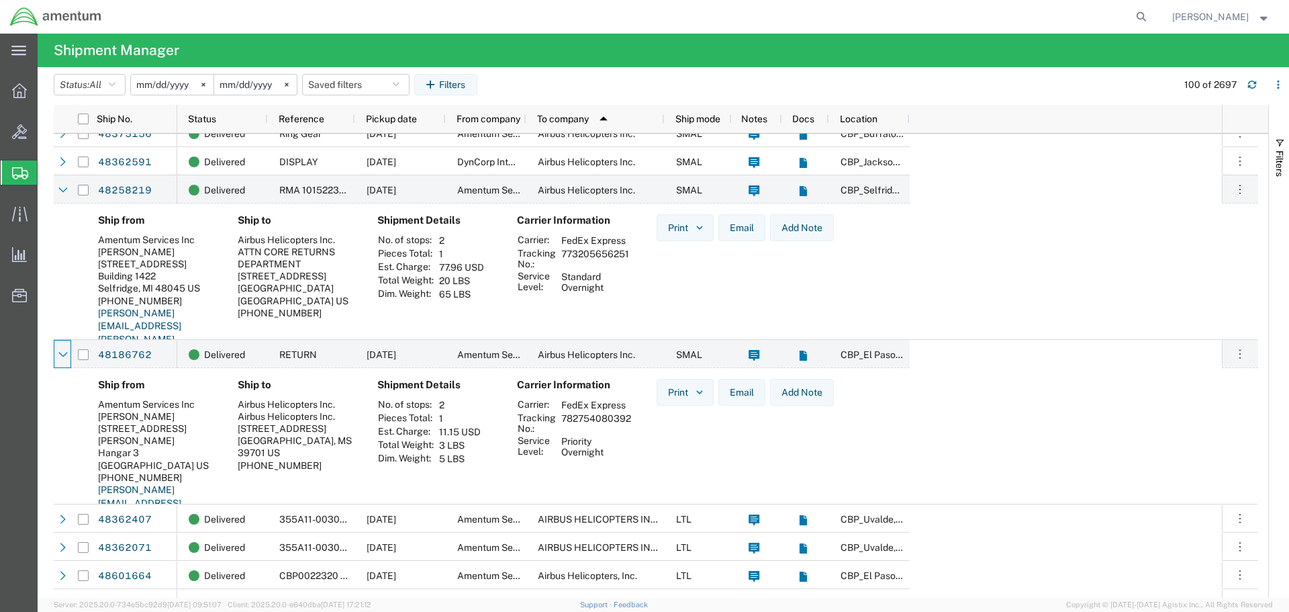
scroll to position [2685, 0]
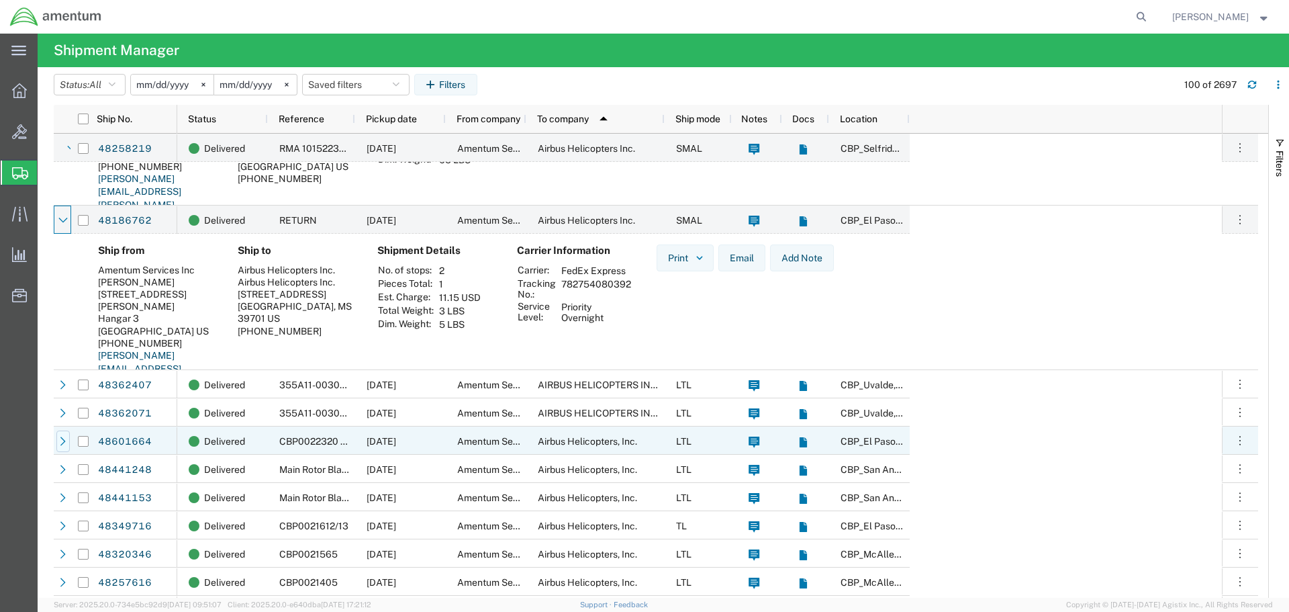
click at [62, 439] on icon at bounding box center [62, 440] width 9 height 9
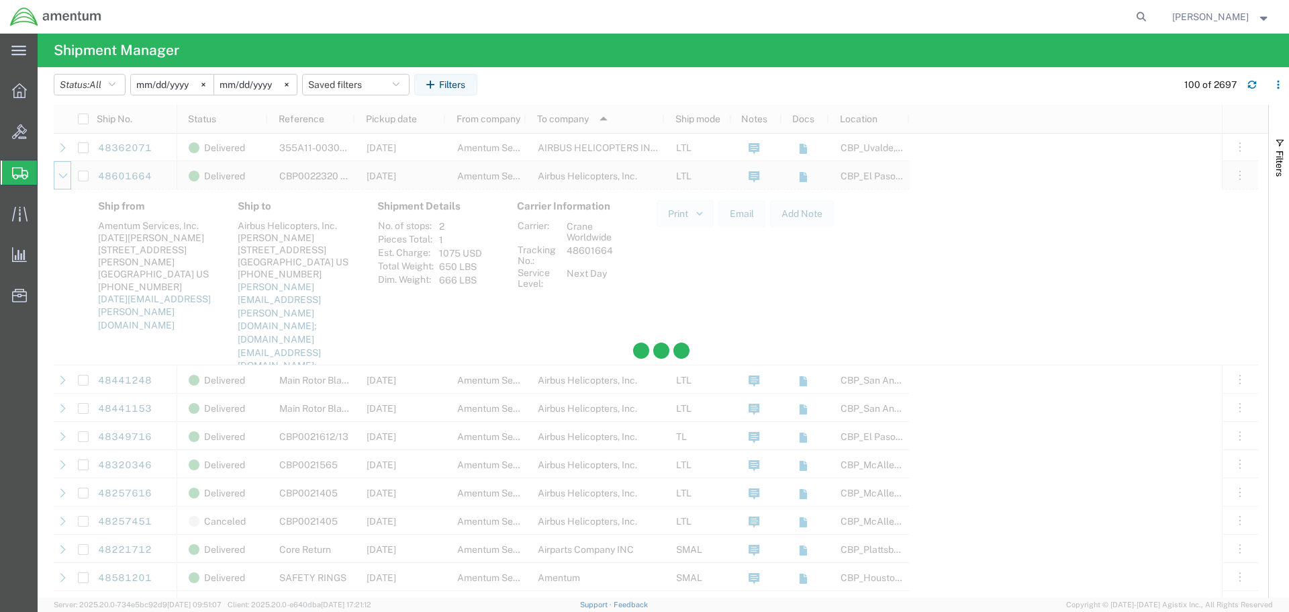
scroll to position [2954, 0]
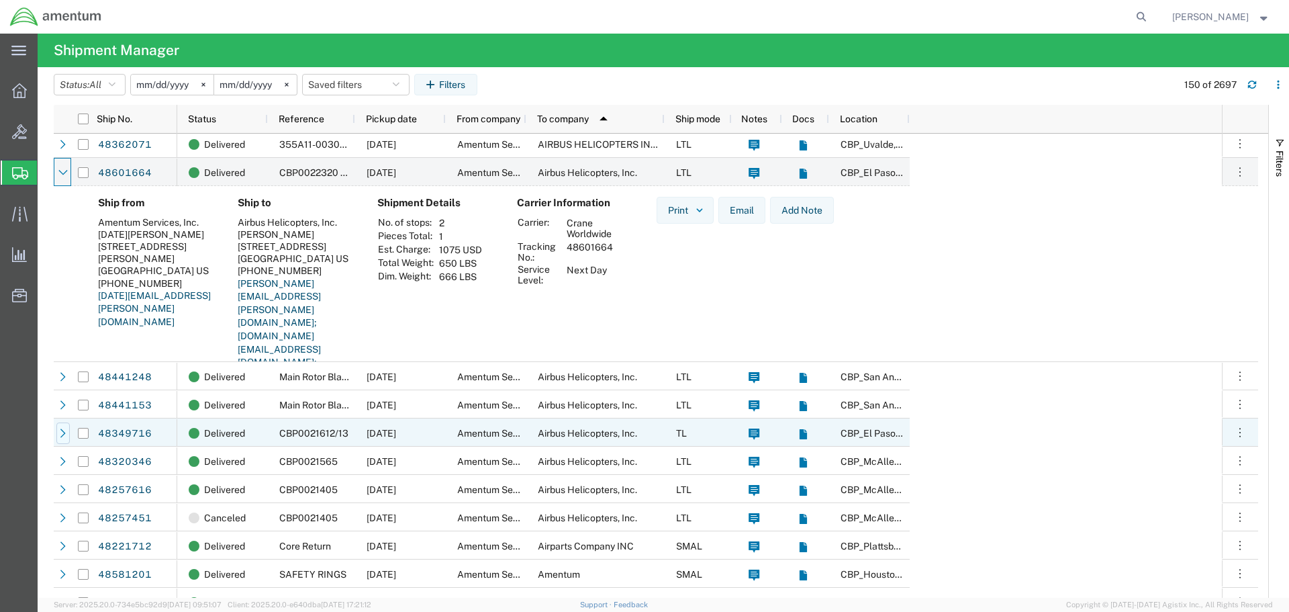
click at [60, 436] on icon at bounding box center [62, 432] width 9 height 9
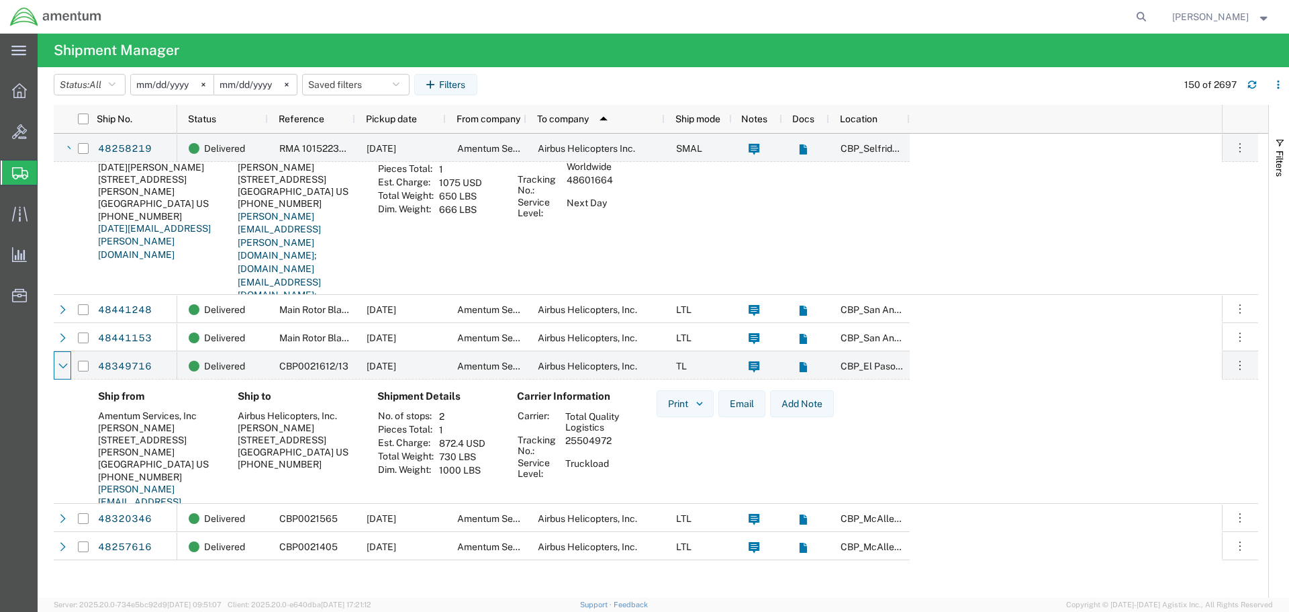
scroll to position [2551, 0]
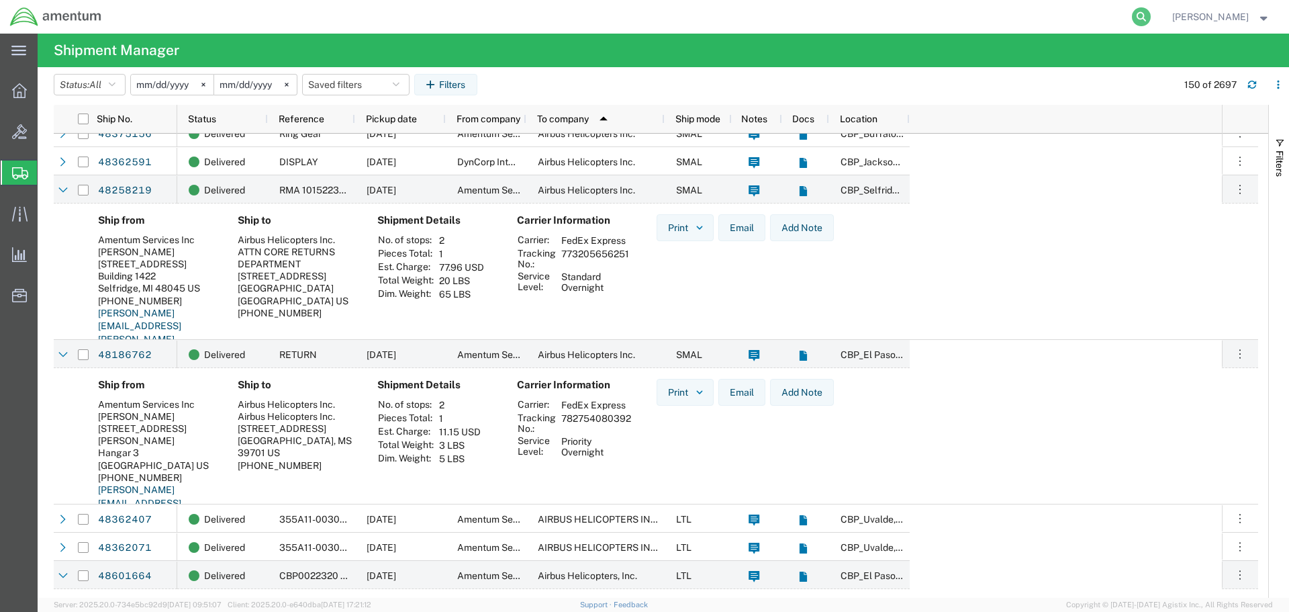
click at [1139, 15] on icon at bounding box center [1141, 16] width 19 height 19
click at [1040, 17] on input "search" at bounding box center [928, 17] width 408 height 32
type input "r"
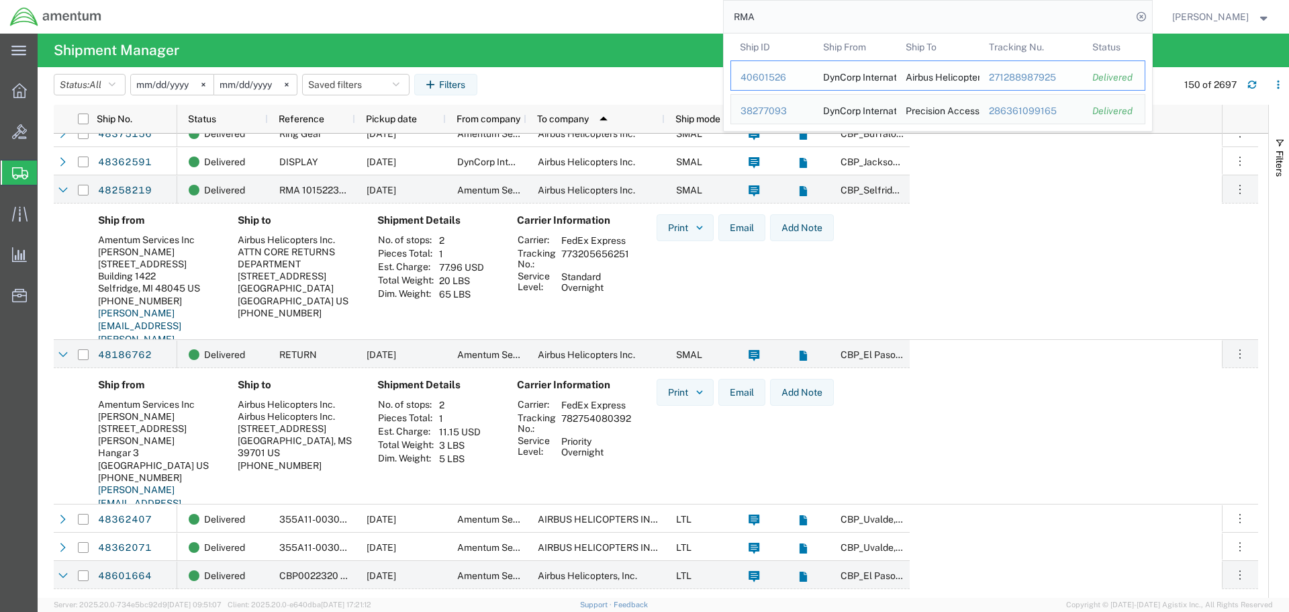
click at [773, 81] on div "40601526" at bounding box center [773, 77] width 64 height 14
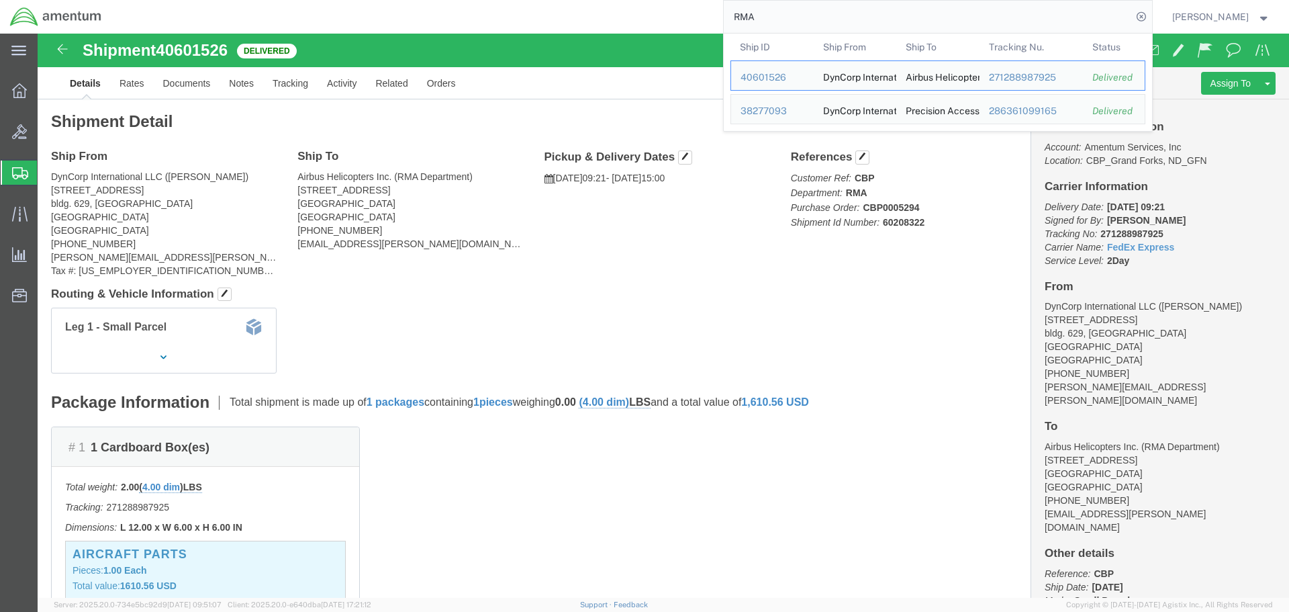
click at [1049, 13] on input "RMA" at bounding box center [928, 17] width 408 height 32
type input "R"
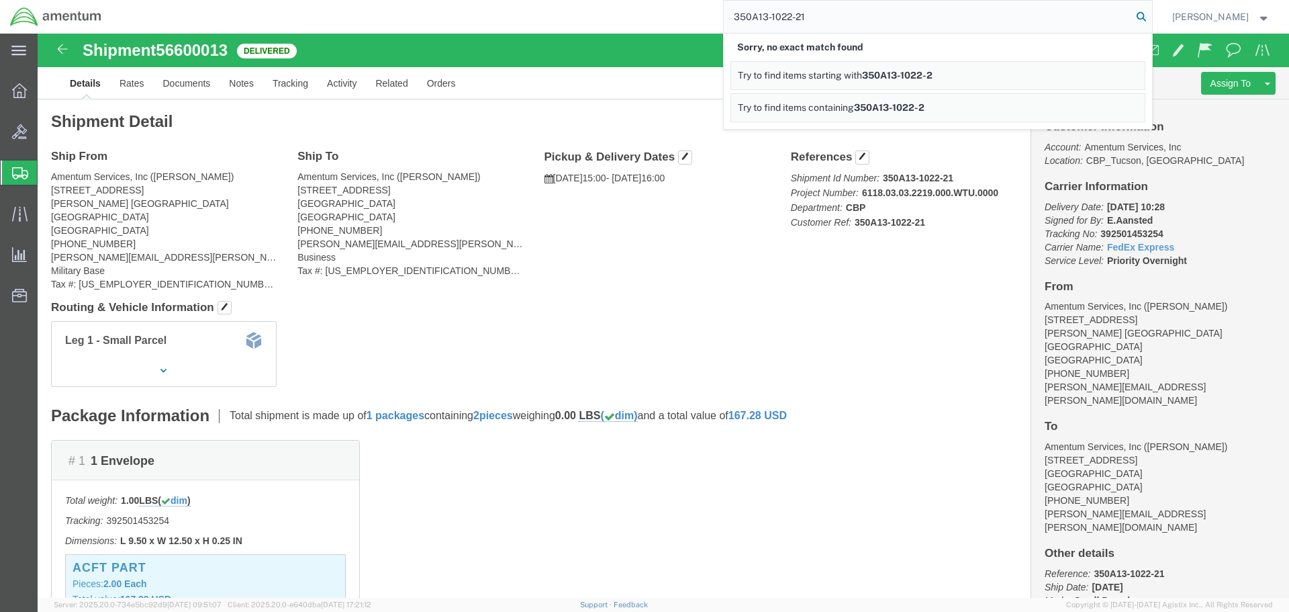
click at [1133, 16] on icon at bounding box center [1141, 16] width 19 height 19
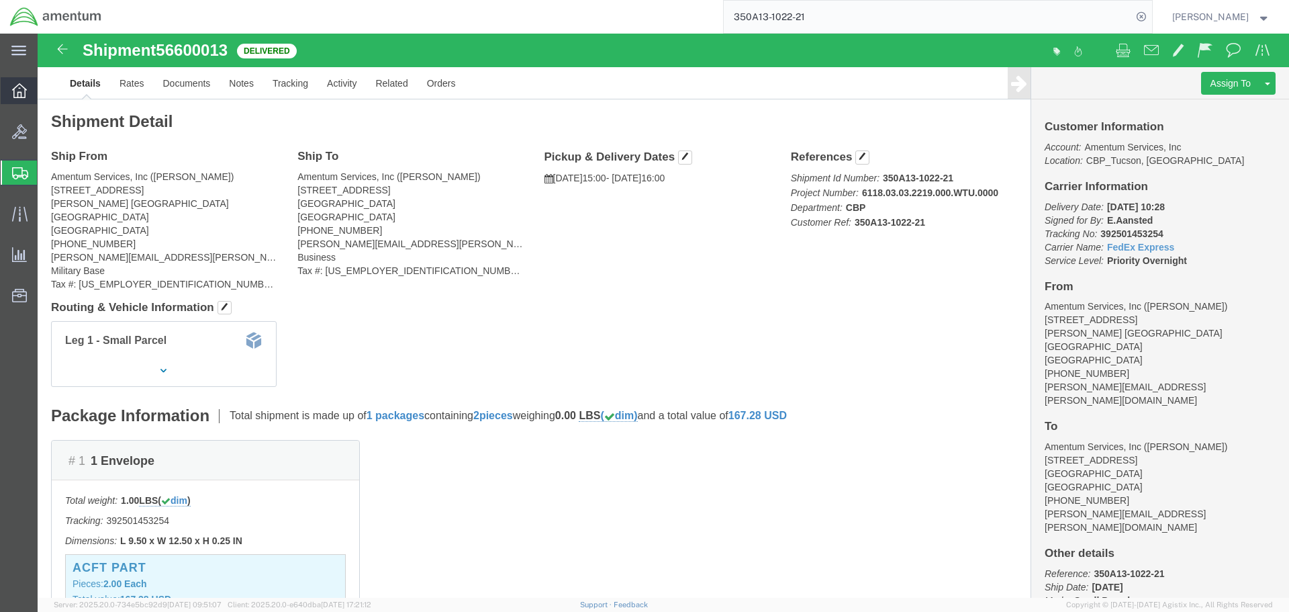
click at [17, 89] on icon at bounding box center [19, 90] width 15 height 15
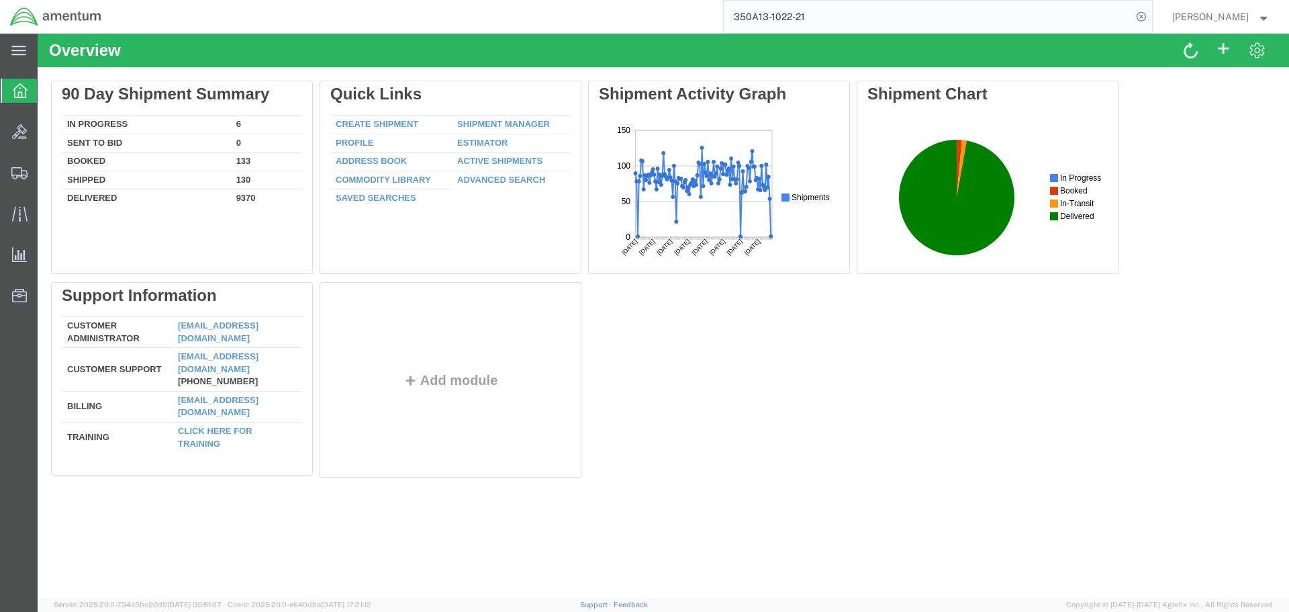
click at [1036, 21] on input "350A13-1022-21" at bounding box center [928, 17] width 408 height 32
type input "3"
type input "SALES RETURN"
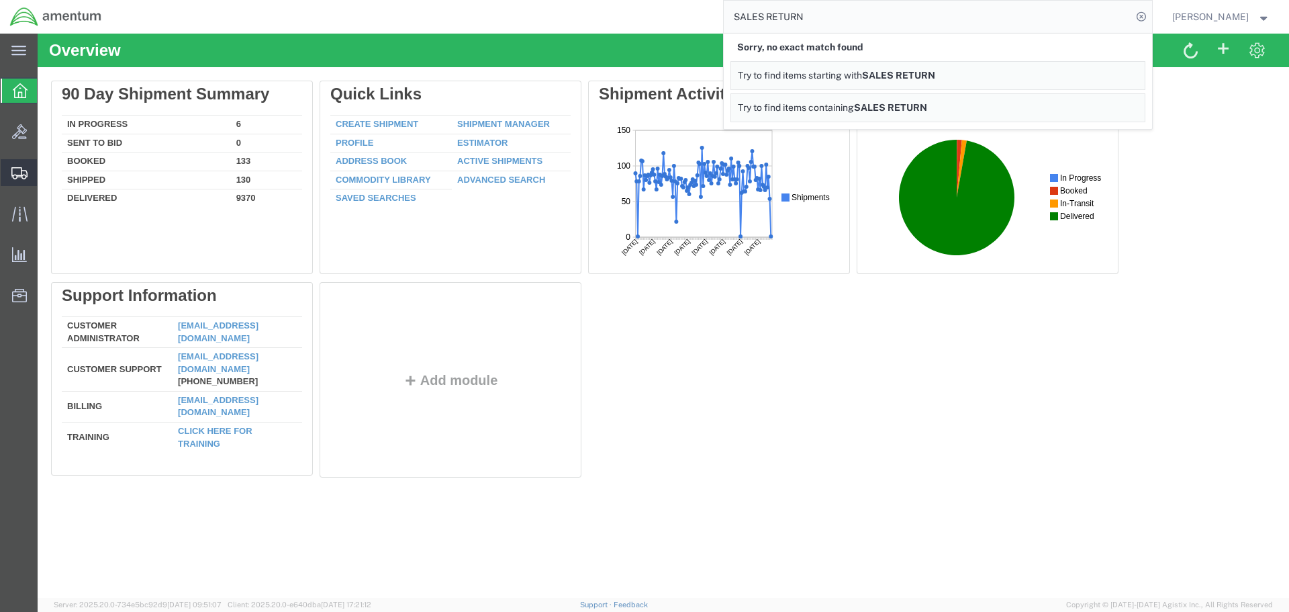
click at [0, 0] on span "Create Shipment" at bounding box center [0, 0] width 0 height 0
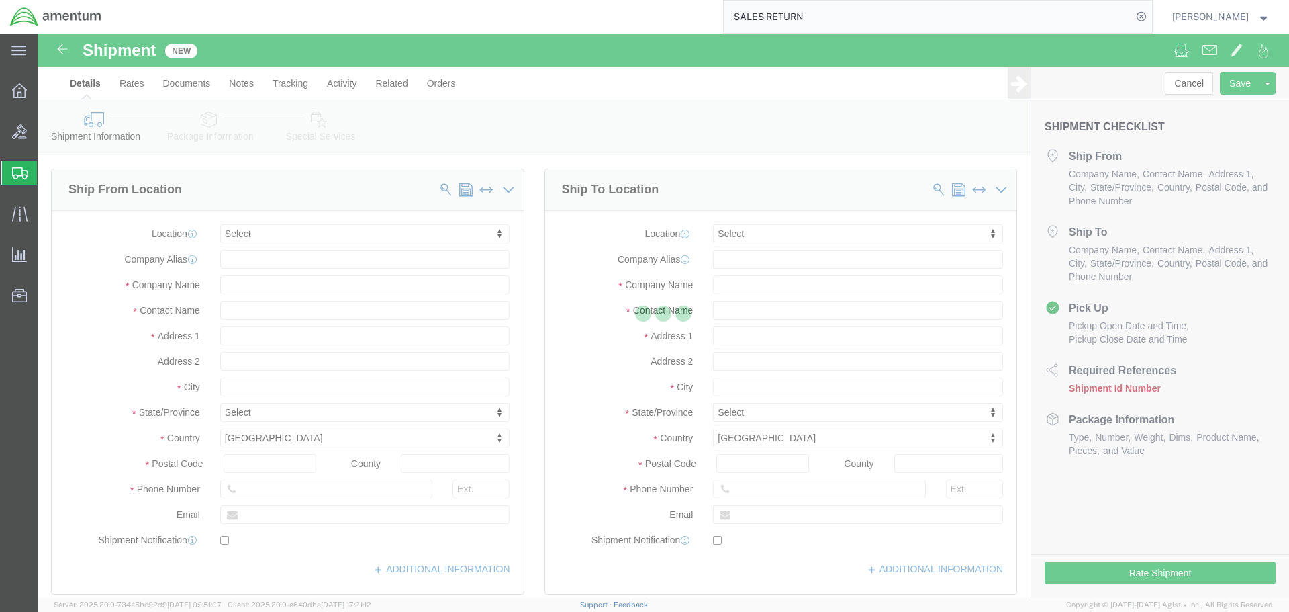
select select
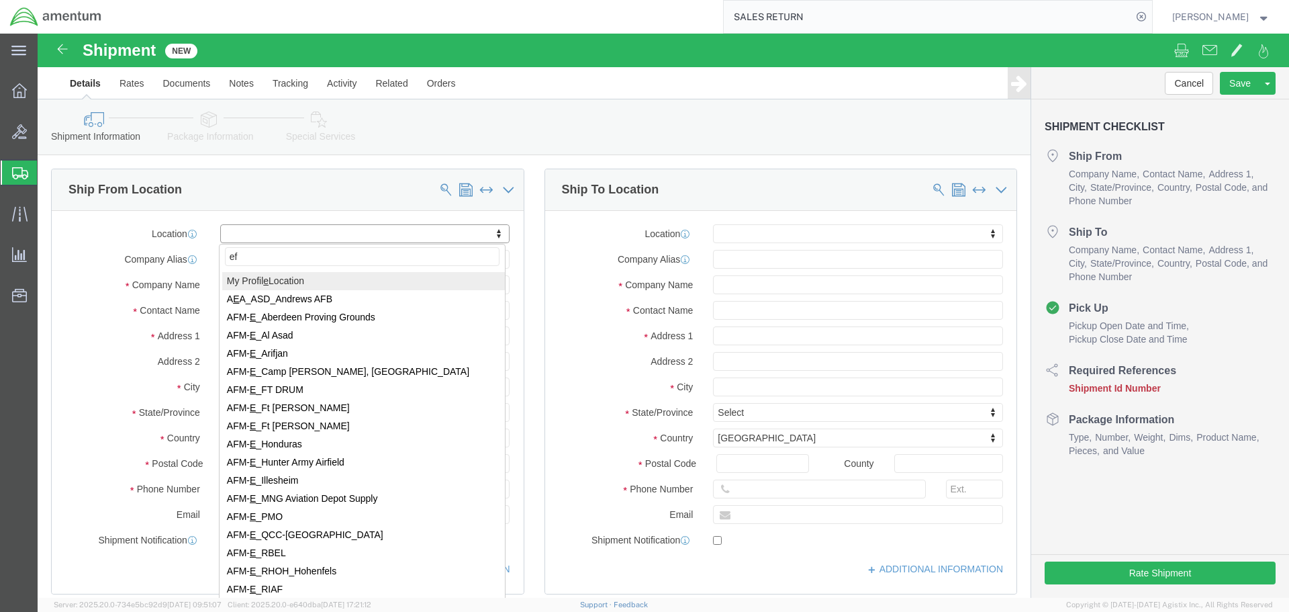
type input "efo"
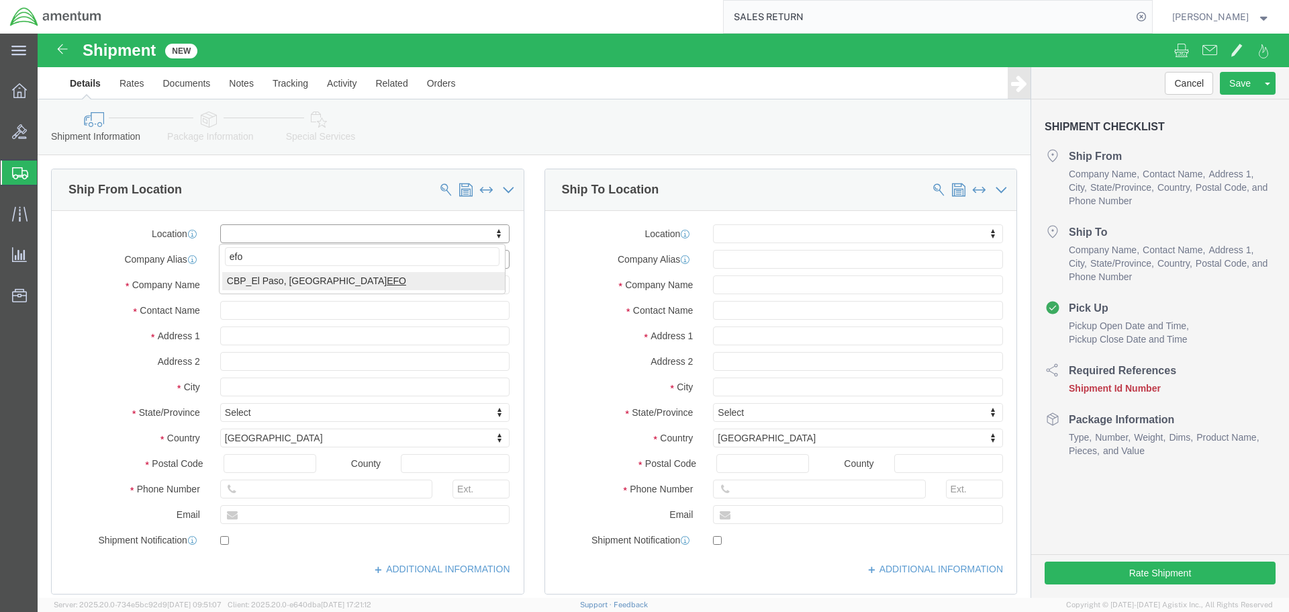
select select "49831"
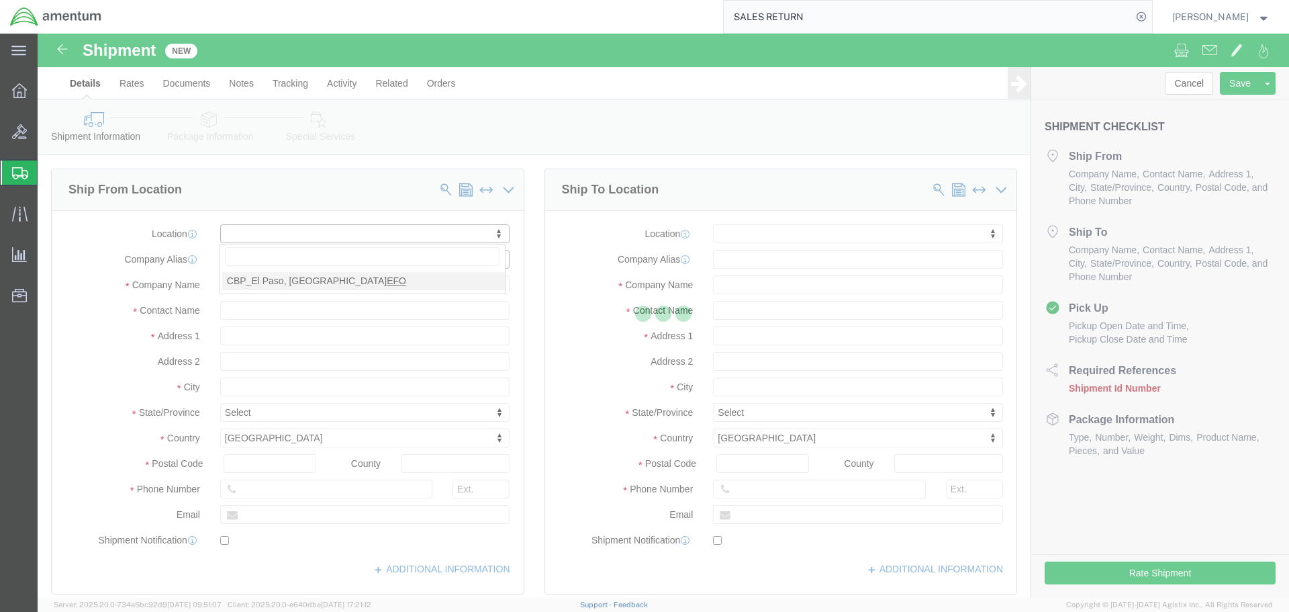
select select "[GEOGRAPHIC_DATA]"
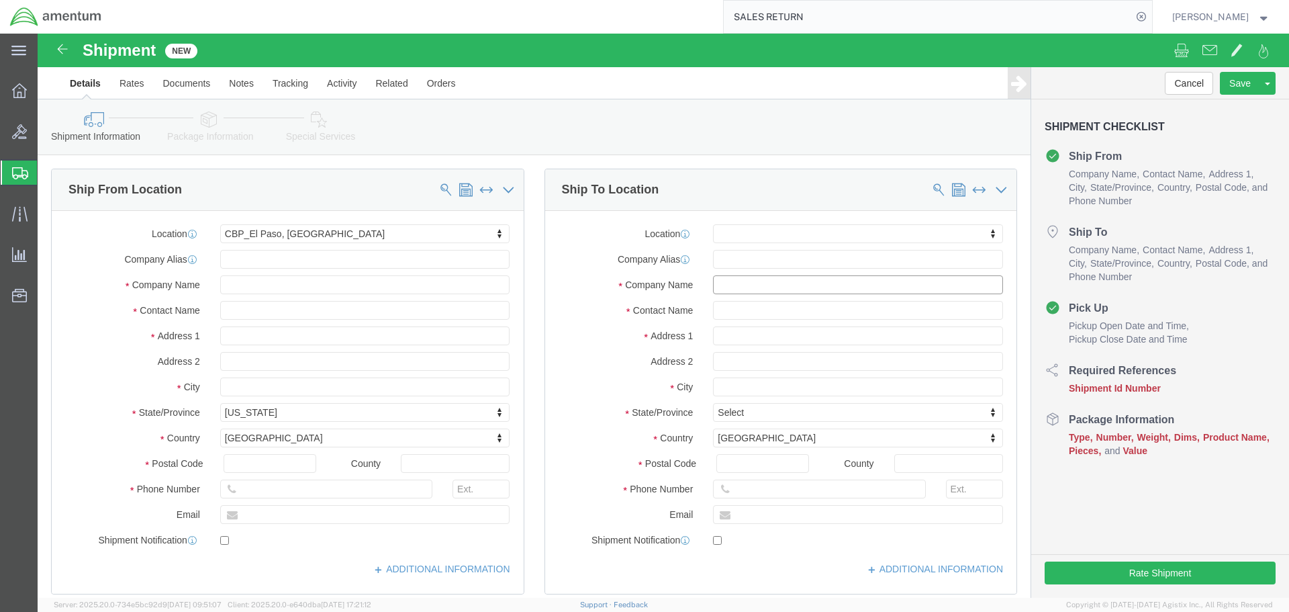
click input "text"
type input "AIRBUS DFW WAREHOUSE"
type input "SALES RETURN"
type input "[STREET_ADDRESS]"
click input "text"
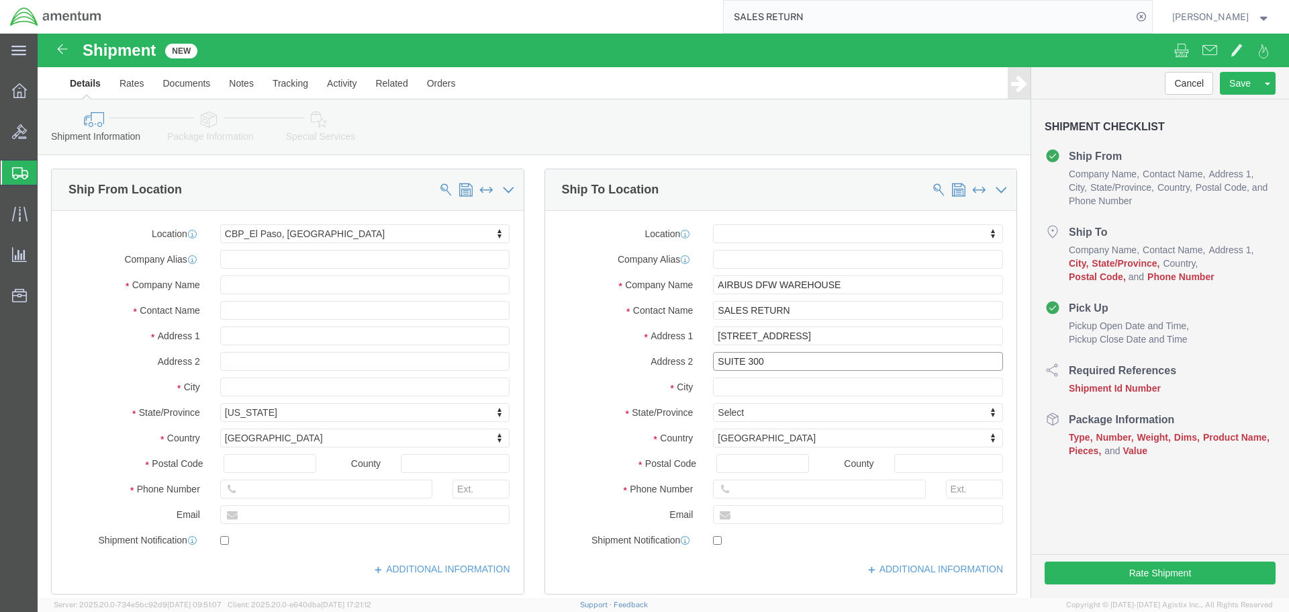
type input "SUITE 300"
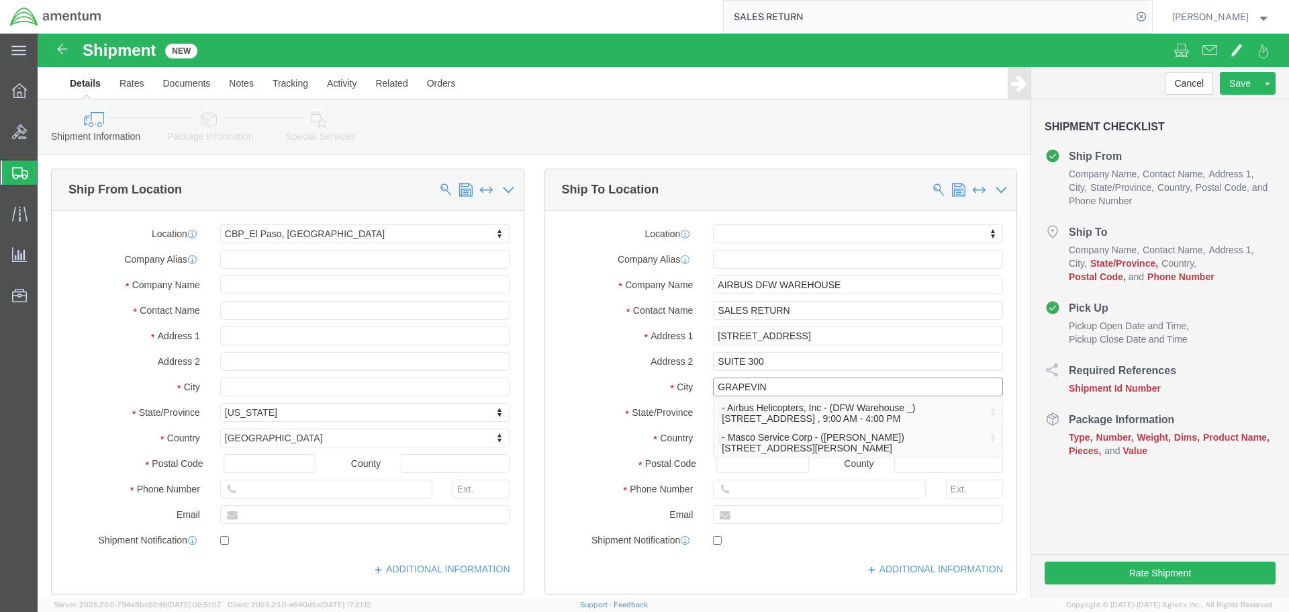
type input "GRAPEVINE"
click p "- Airbus Helicopters, Inc - (DFW Warehouse _) [STREET_ADDRESS] , 9:00 AM - 4:00…"
select select "[GEOGRAPHIC_DATA]"
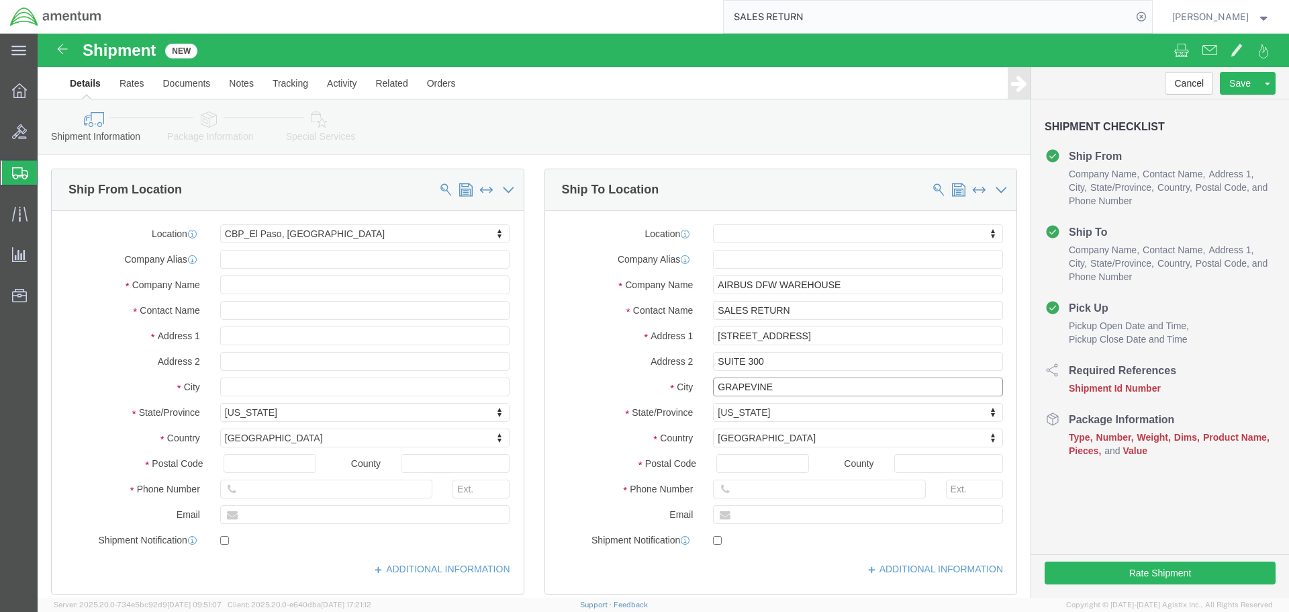
type input "GRAPEVINE"
click input "SALES RETURN"
type input "D"
drag, startPoint x: 834, startPoint y: 280, endPoint x: 633, endPoint y: 281, distance: 200.7
click div "Contact Name SALES RETURN RMA 101528439 SALES"
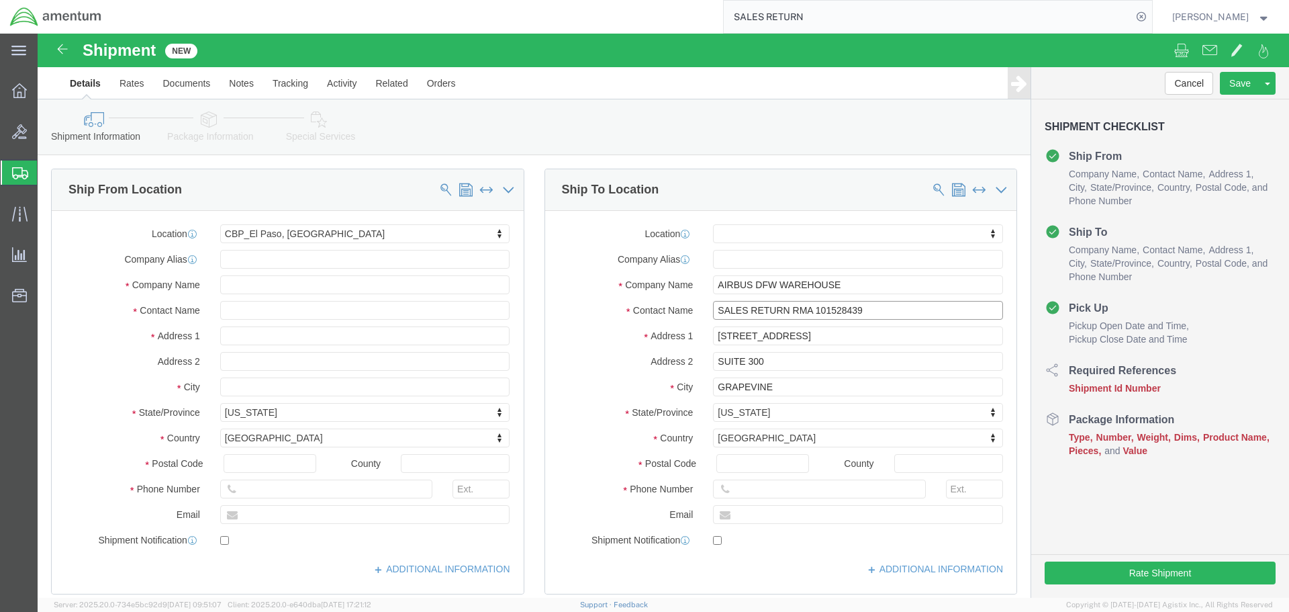
scroll to position [336, 0]
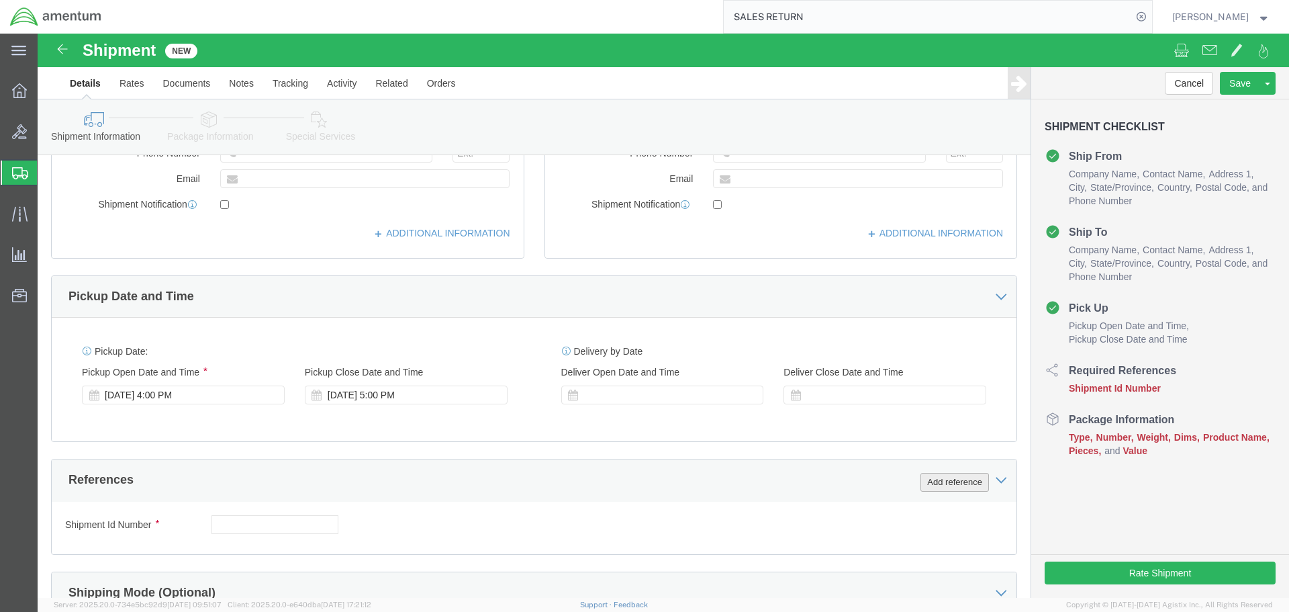
type input "SALES RETURN RMA 101528439"
click button "Add reference"
click input "text"
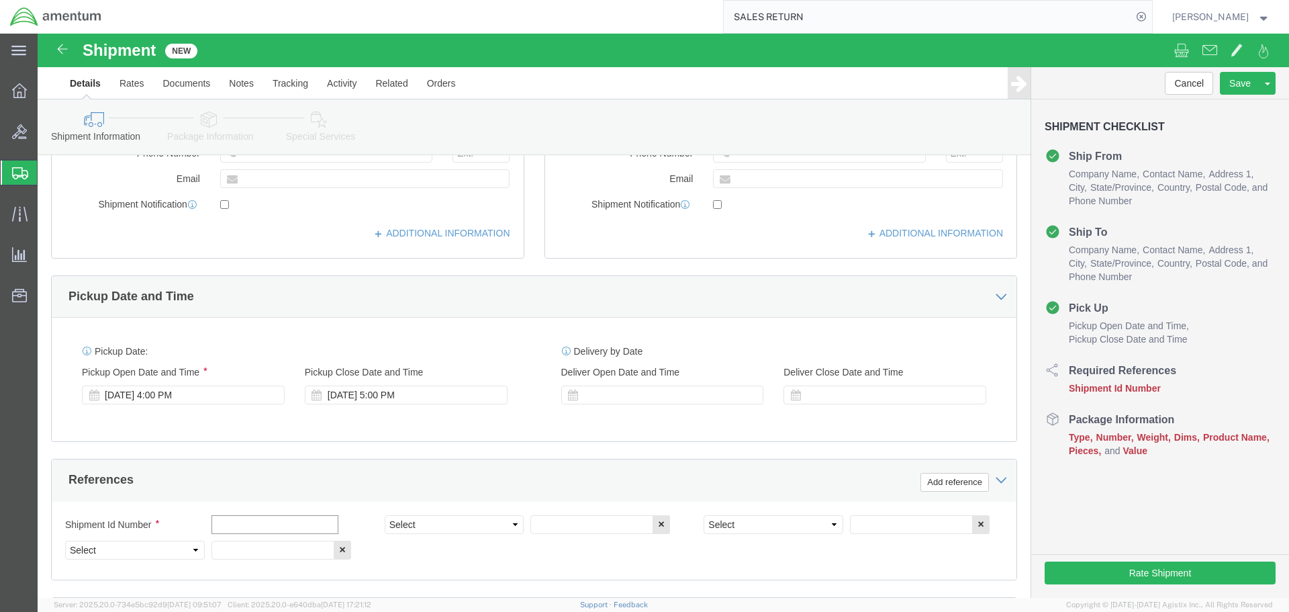
paste input "SALES RETURN RMA 101528439"
type input "SALES RETURN RMA 101528439"
select select "CUSTREF"
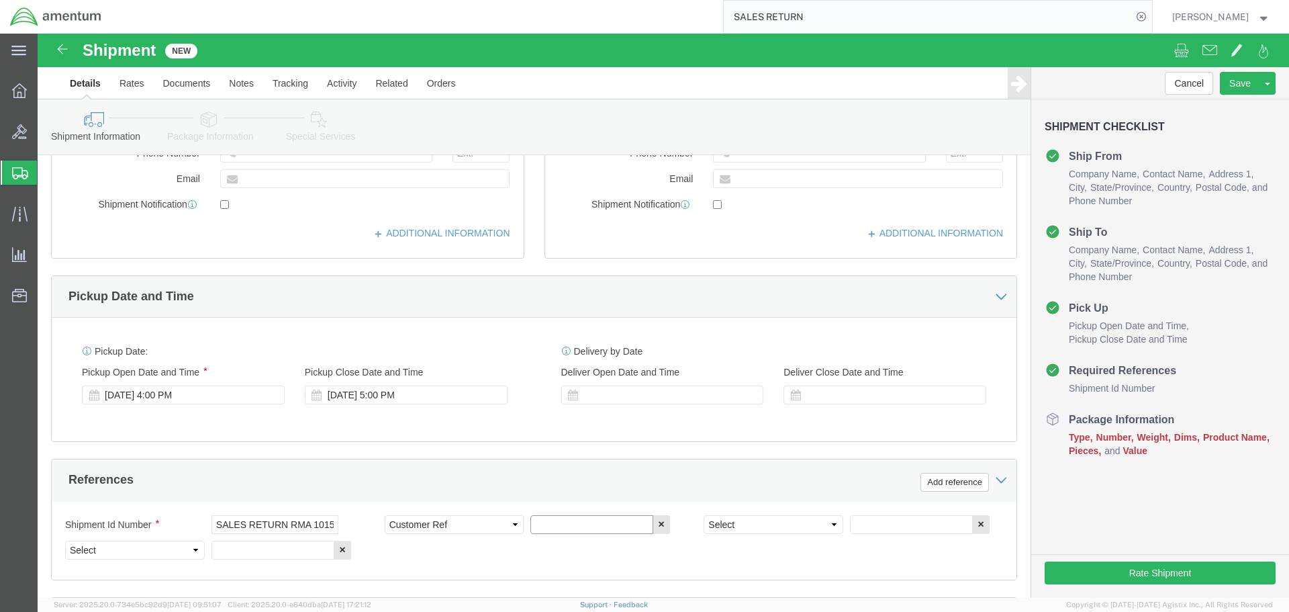
paste input "SALES RETURN RMA 101528439"
type input "SALES RETURN RMA 101528439"
select select "DEPT"
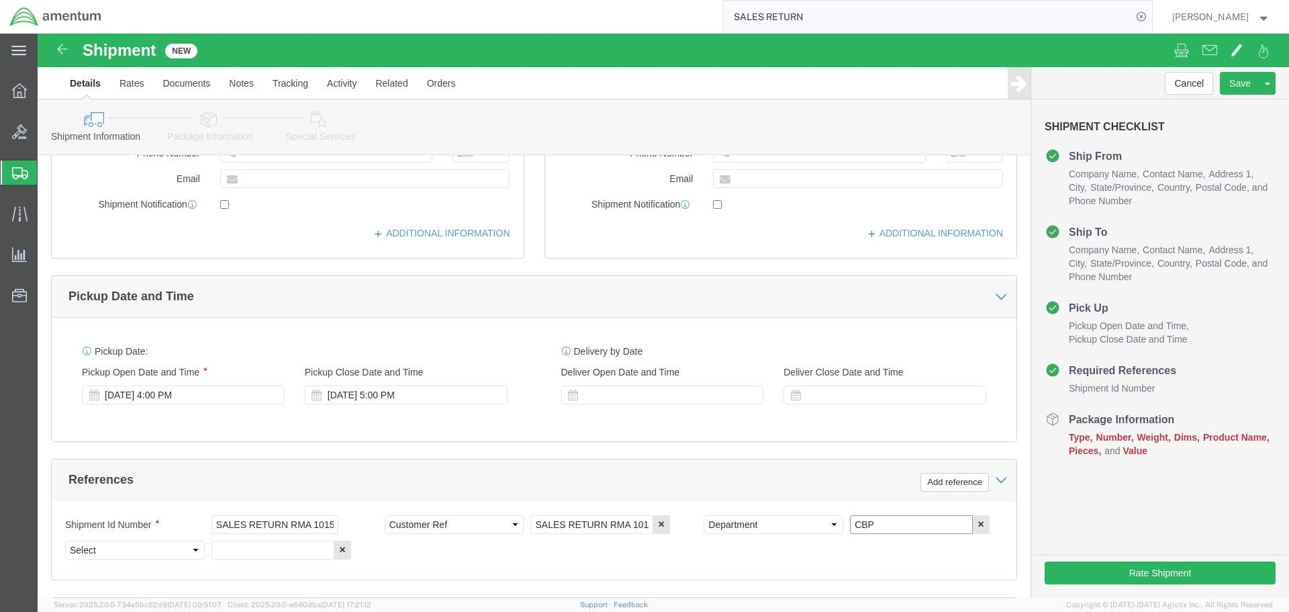
type input "CBP"
select select "PROJNUM"
type input "6118.04.03.2219.000.NLS.0000"
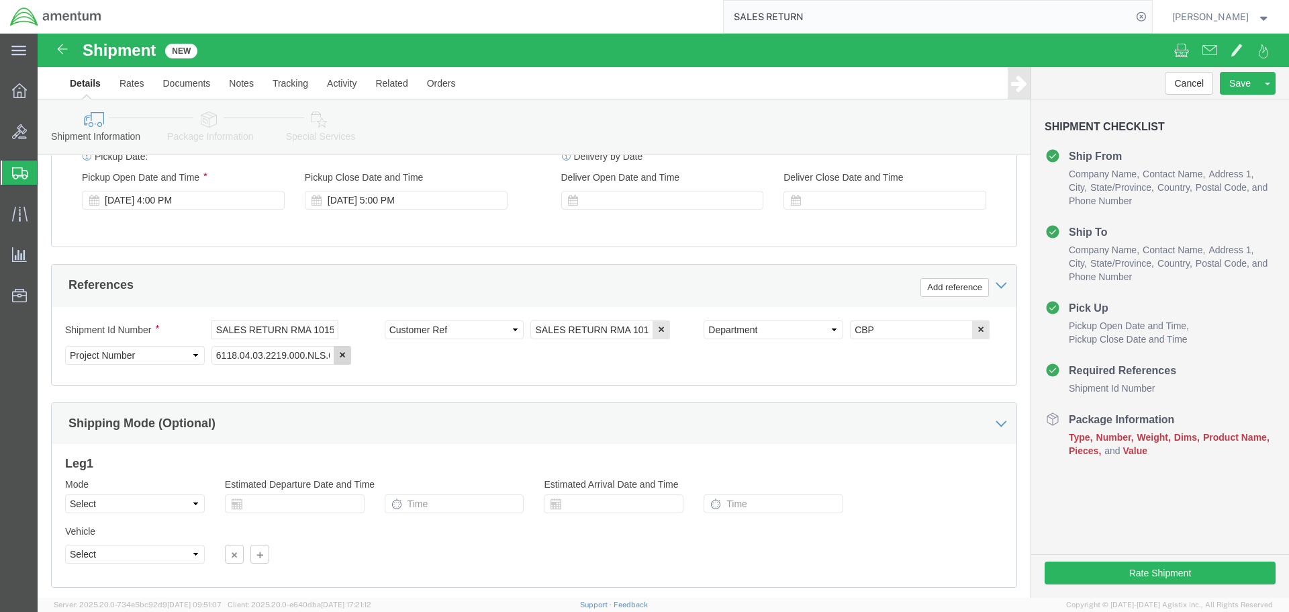
scroll to position [614, 0]
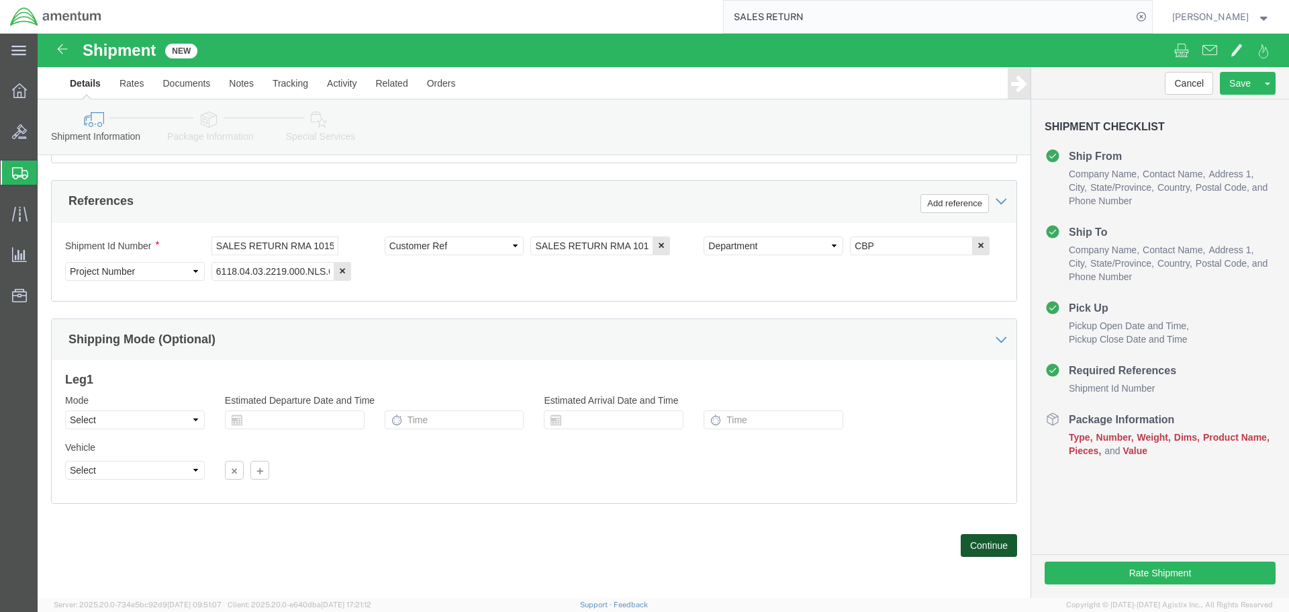
click button "Continue"
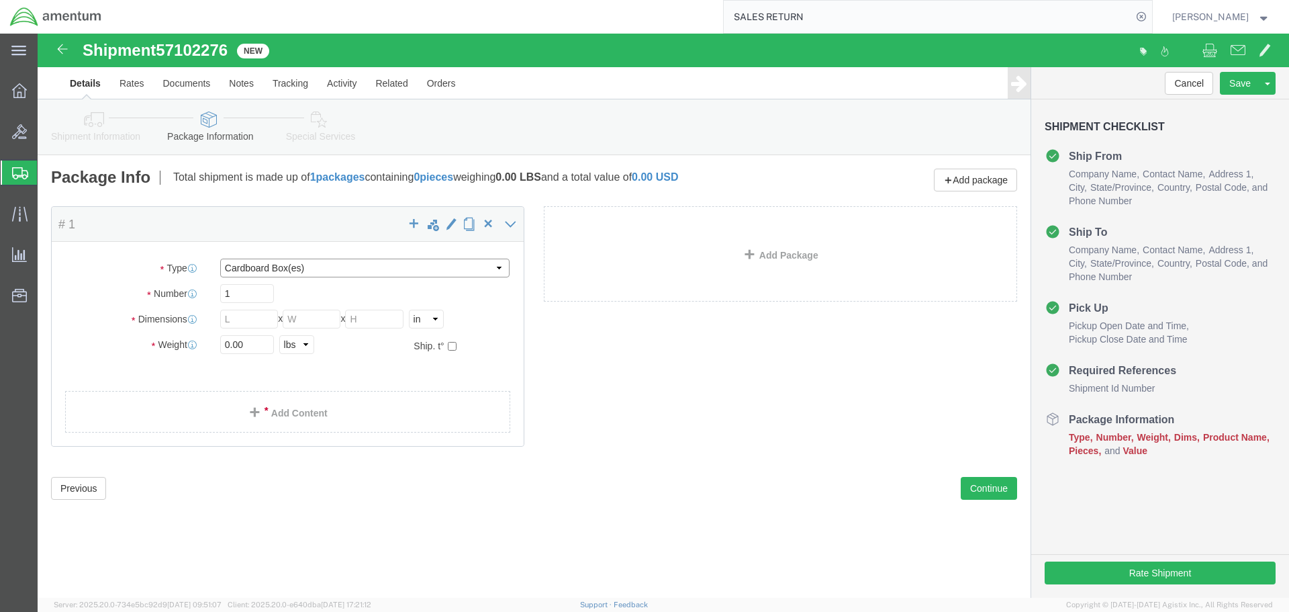
click select "Select BCK Boxes Bale(s) Basket(s) Bolt(s) Bottle(s) Buckets Bulk Bundle(s) Can…"
select select "SBX"
click select "Select BCK Boxes Bale(s) Basket(s) Bolt(s) Bottle(s) Buckets Bulk Bundle(s) Can…"
type input "12.25"
type input "11.00"
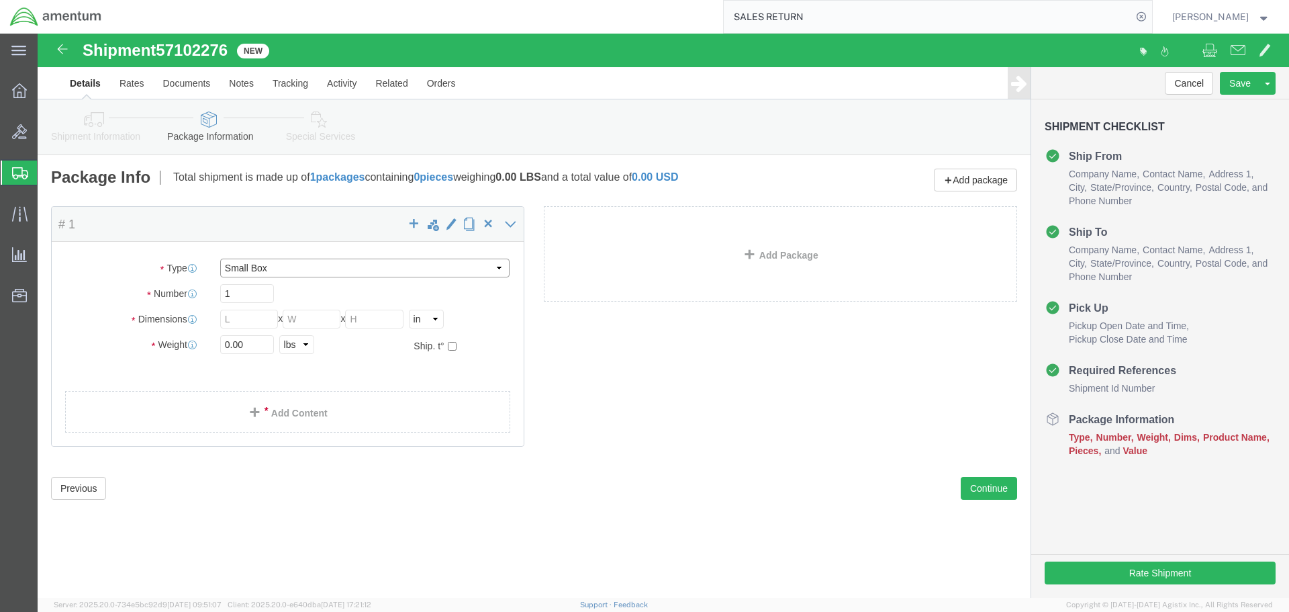
type input "1.50"
click input "0.00"
type input "0"
type input "1"
click link "Add Content"
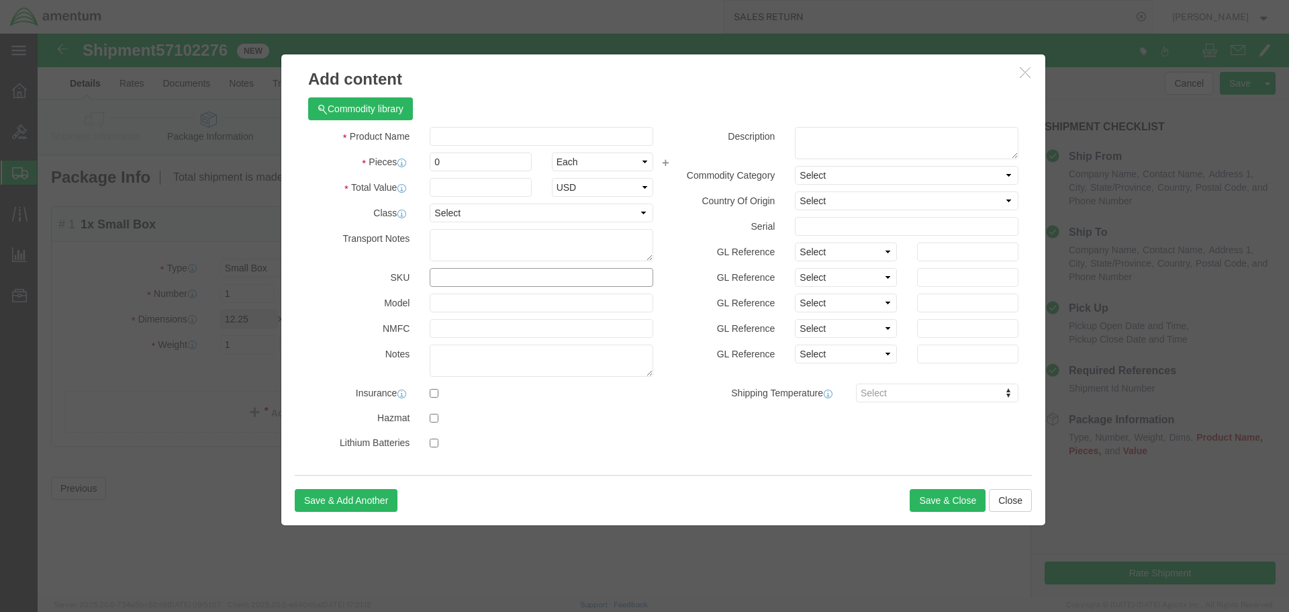
click input "text"
type input "350A13-1022-21"
click span "Name:"
select select "USD"
type input "PEEL WASHER"
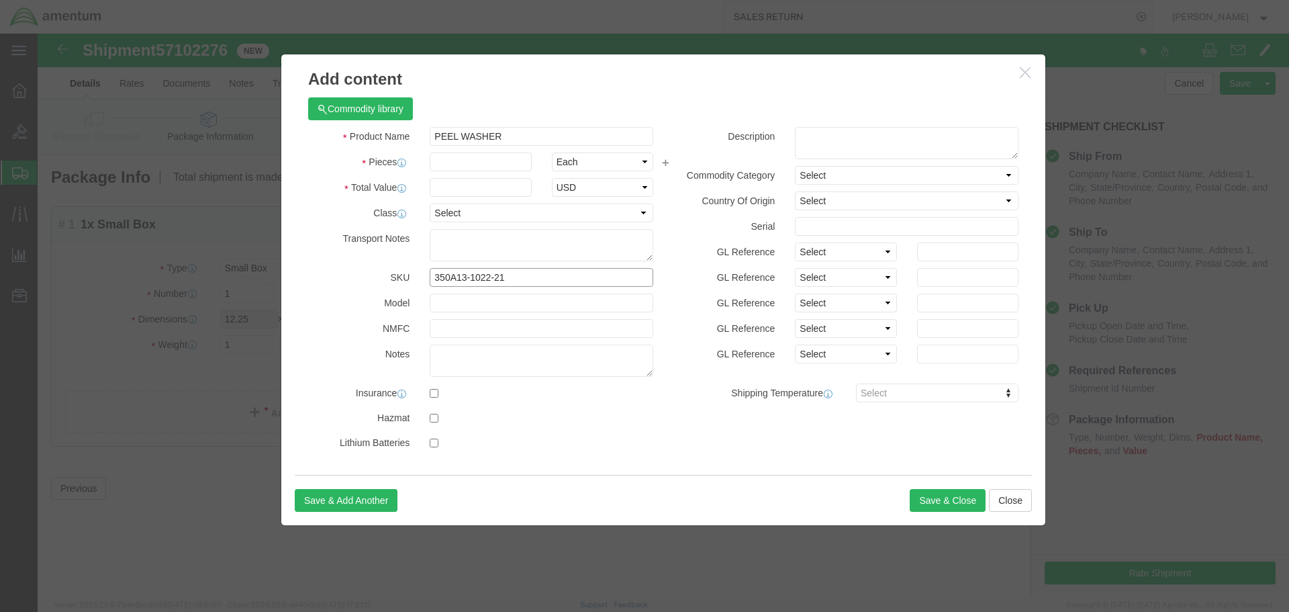
type input "350A13-1022-21"
click input "text"
type input "5"
type input "751.92"
click button "Save & Close"
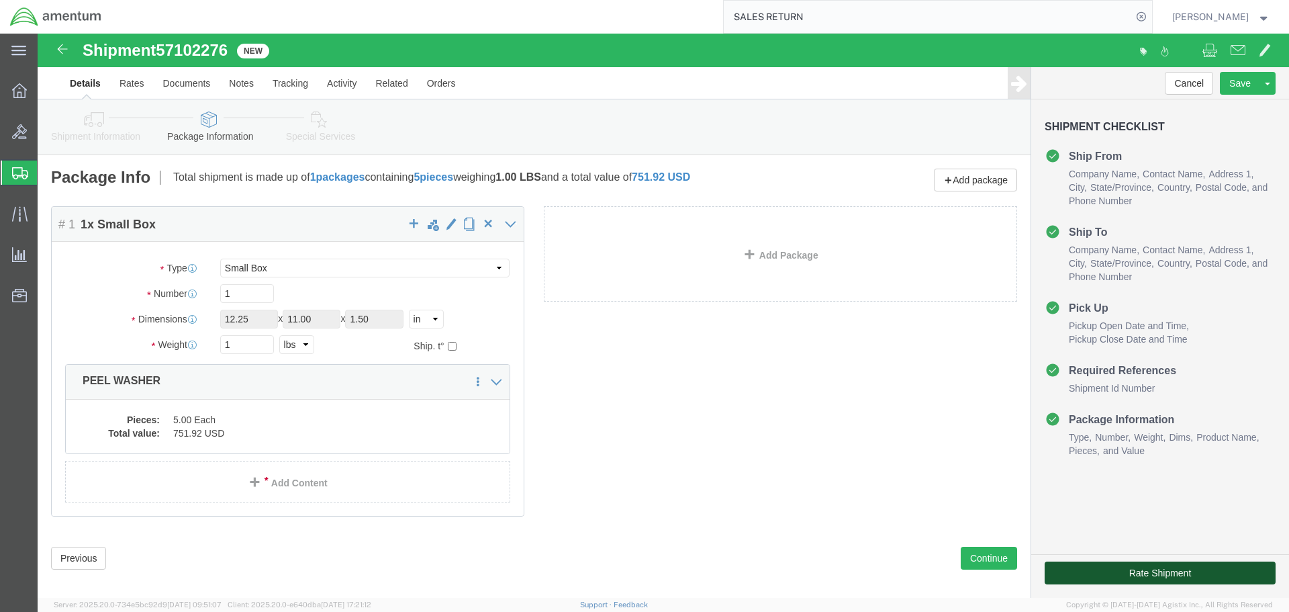
click button "Rate Shipment"
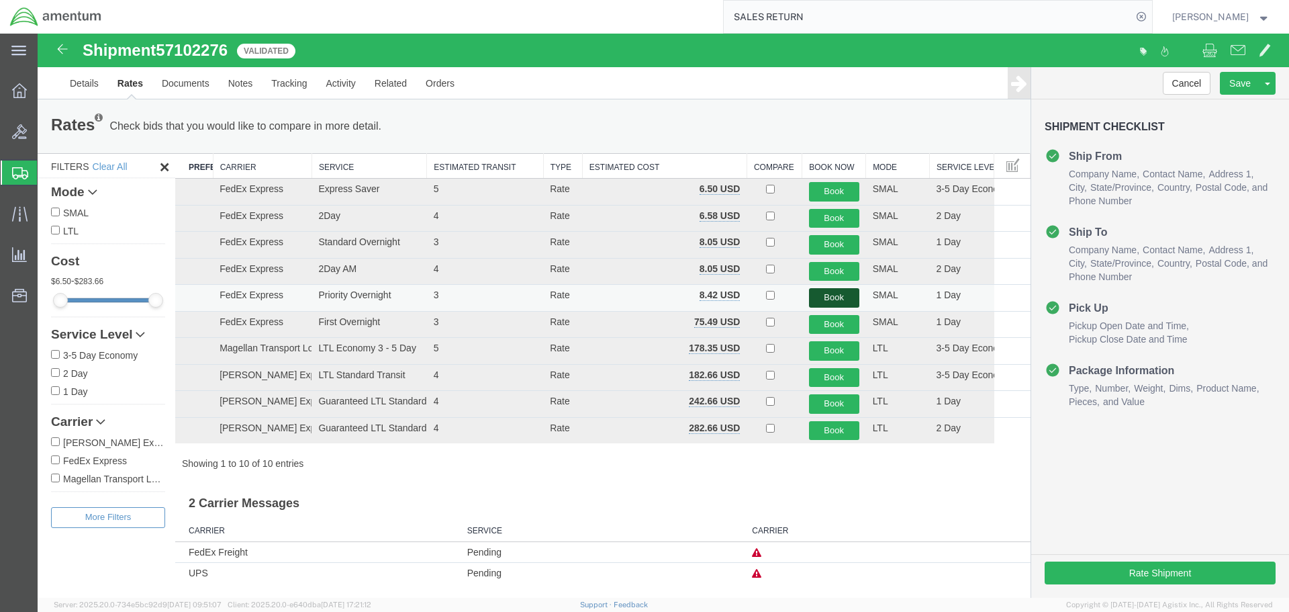
click at [830, 290] on button "Book" at bounding box center [834, 297] width 50 height 19
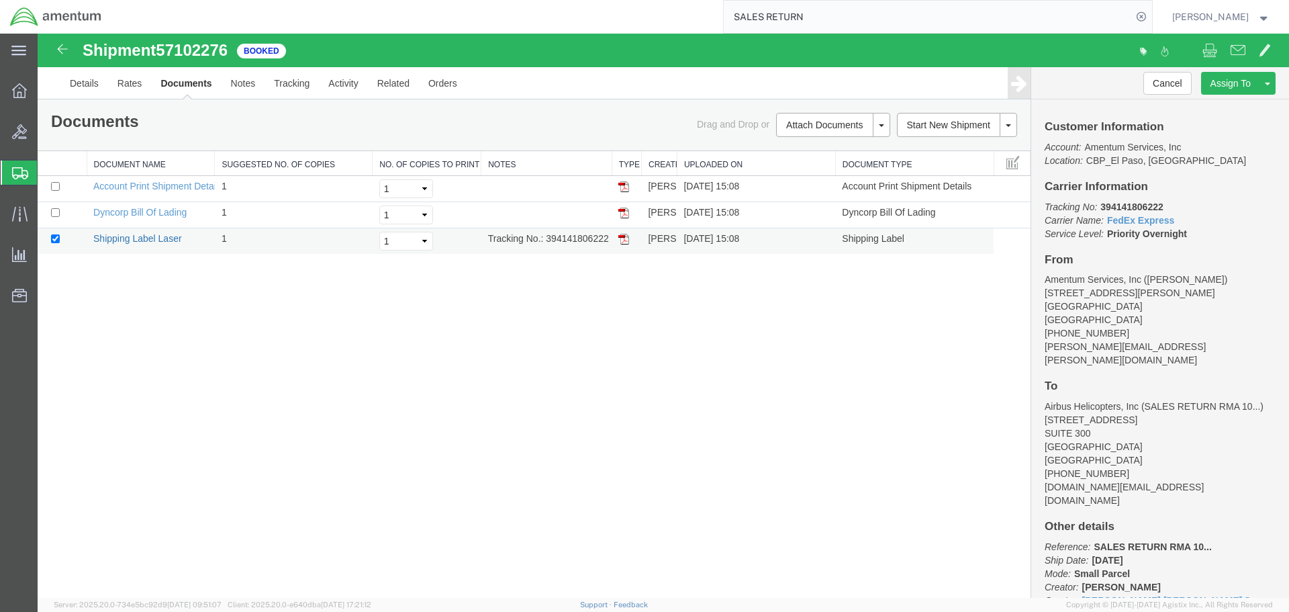
click at [162, 237] on link "Shipping Label Laser" at bounding box center [137, 238] width 89 height 11
